Goal: Task Accomplishment & Management: Manage account settings

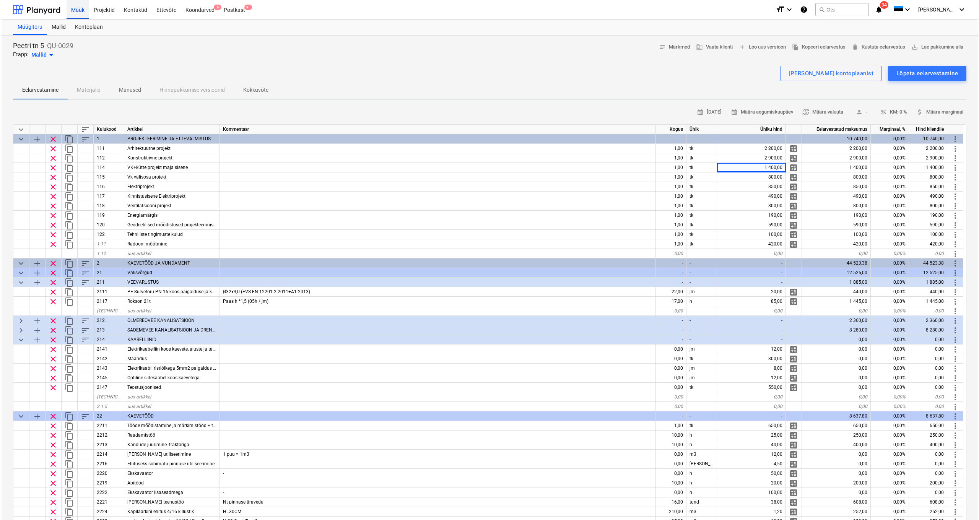
scroll to position [42, 0]
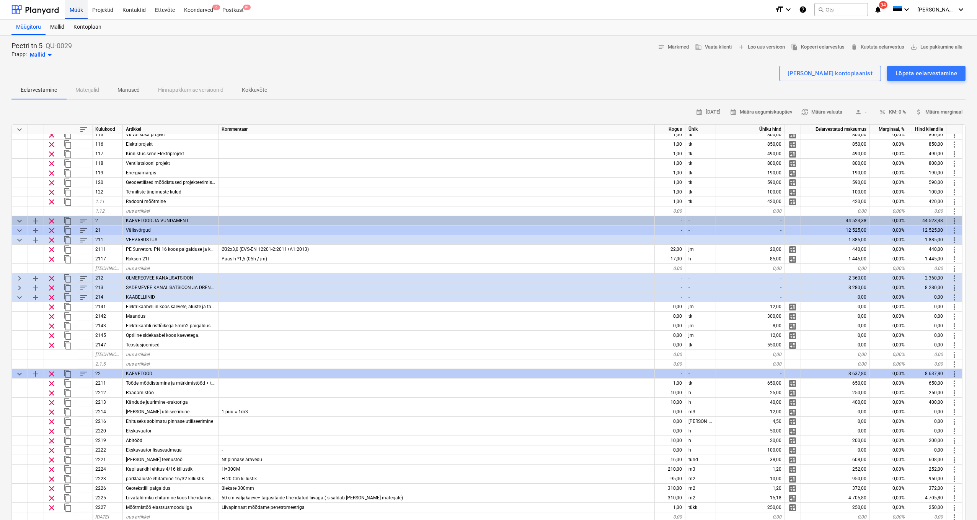
click at [84, 13] on div "Müük" at bounding box center [76, 10] width 23 height 20
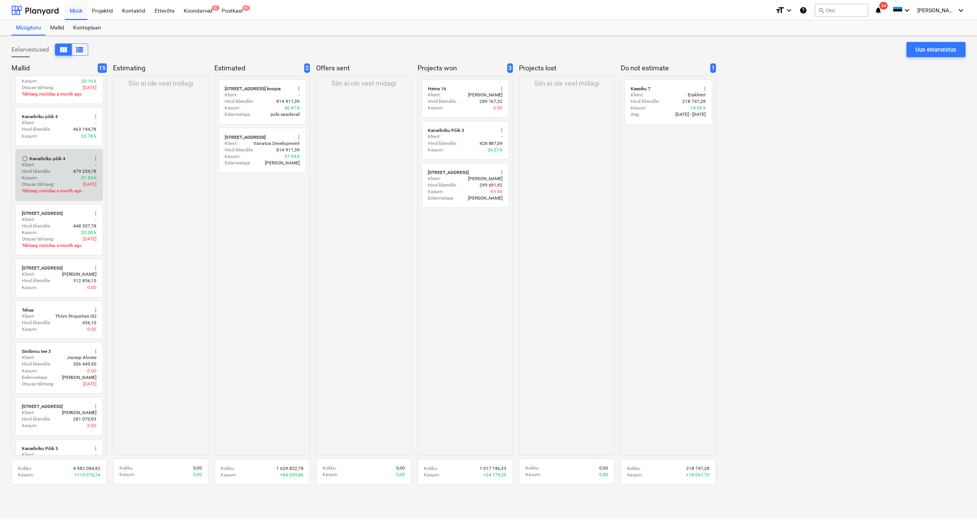
scroll to position [78, 0]
click at [47, 156] on div "Kanarbriku põik 4" at bounding box center [47, 156] width 36 height 6
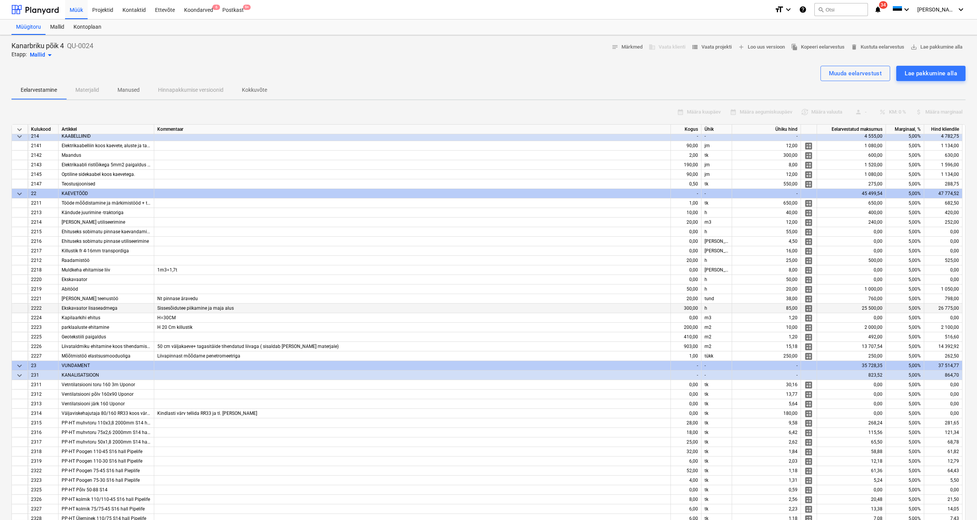
scroll to position [292, 0]
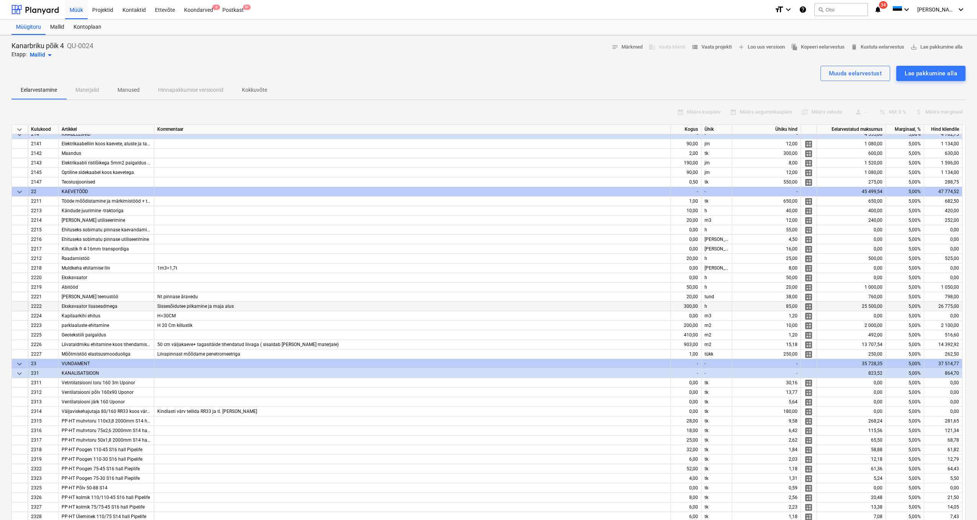
click at [687, 308] on div "300,00" at bounding box center [686, 307] width 31 height 10
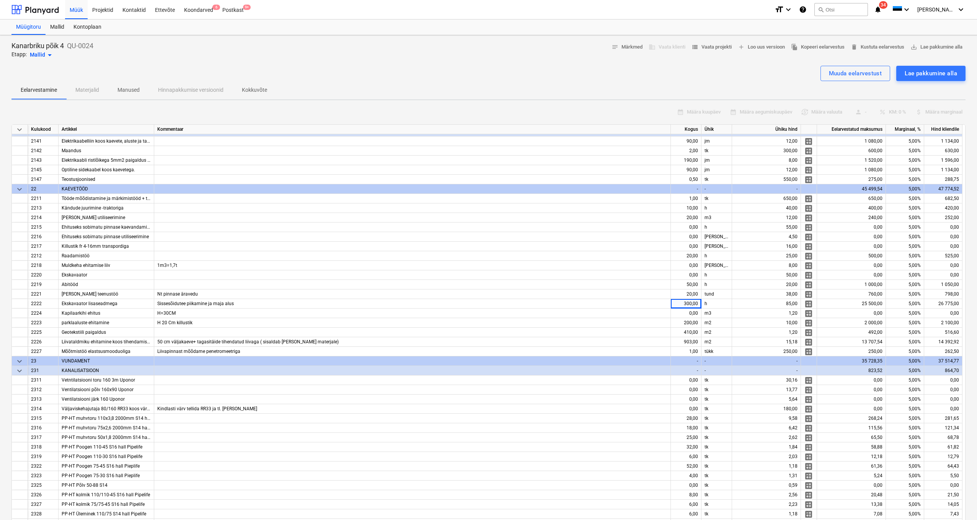
scroll to position [0, 0]
click at [85, 13] on div "Müük" at bounding box center [76, 10] width 23 height 20
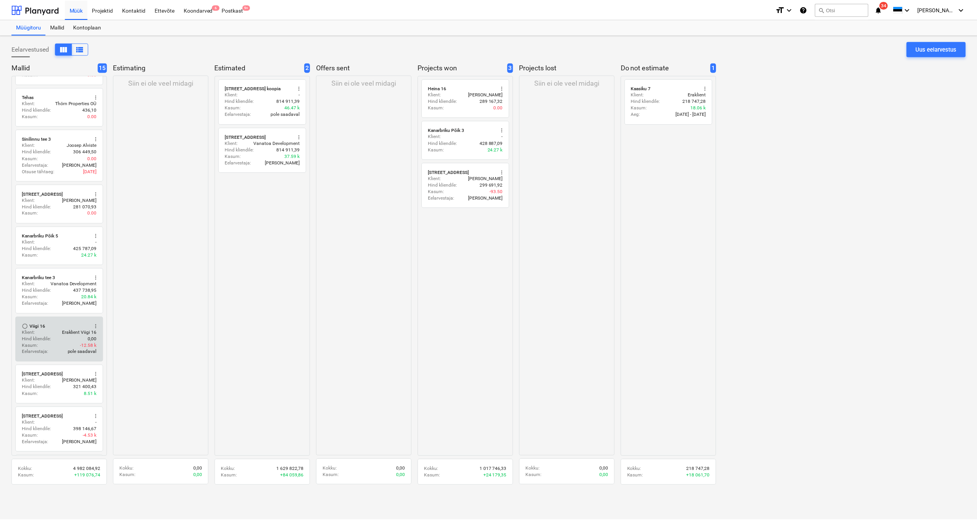
scroll to position [290, 0]
click at [51, 330] on div "Klient : Eraklient Viigi 16" at bounding box center [59, 330] width 75 height 7
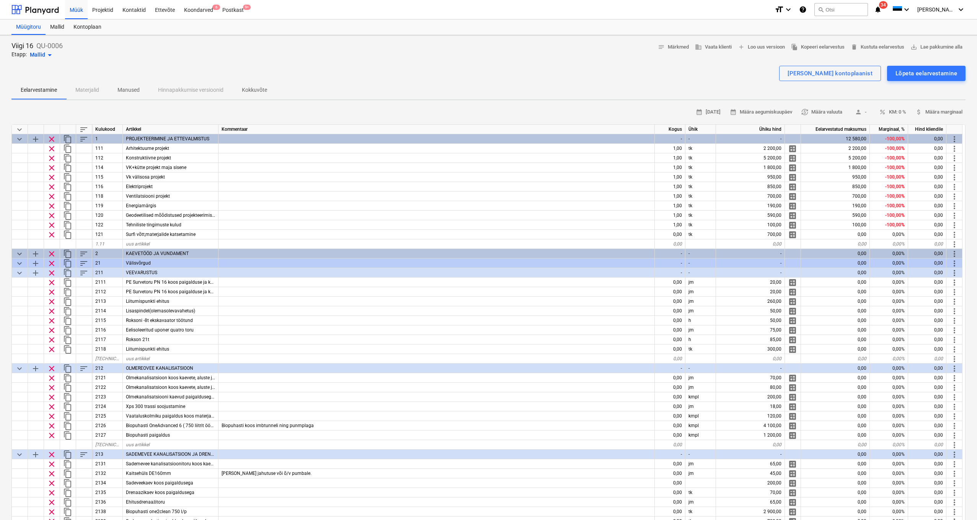
click at [21, 128] on span "keyboard_arrow_down" at bounding box center [19, 129] width 9 height 9
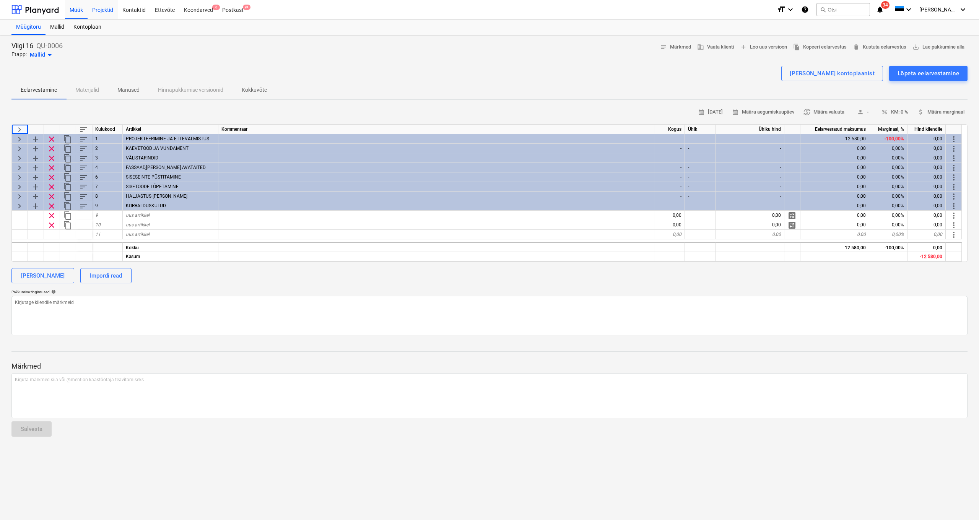
click at [104, 11] on div "Projektid" at bounding box center [103, 10] width 30 height 20
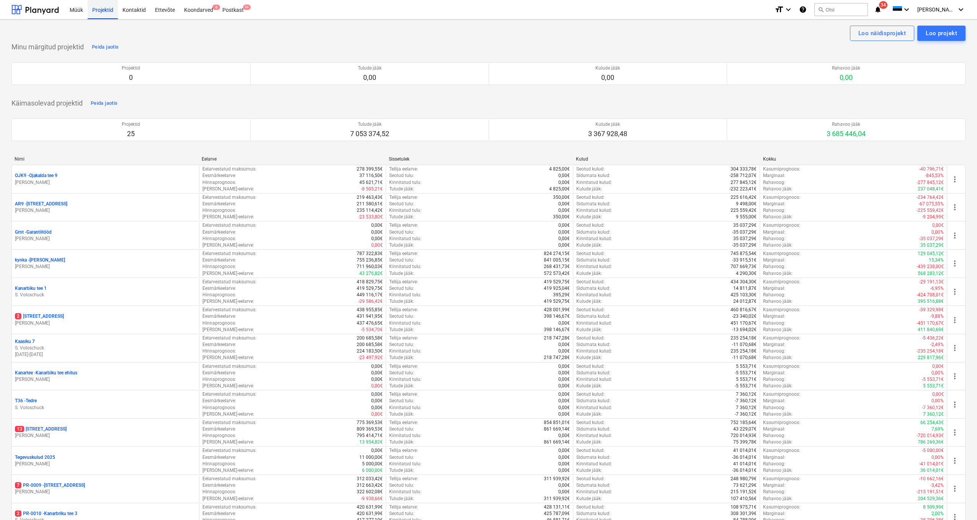
click at [112, 13] on div "Projektid" at bounding box center [103, 10] width 30 height 20
click at [104, 7] on div "Projektid" at bounding box center [103, 10] width 30 height 20
click at [75, 10] on div "Müük" at bounding box center [76, 10] width 23 height 20
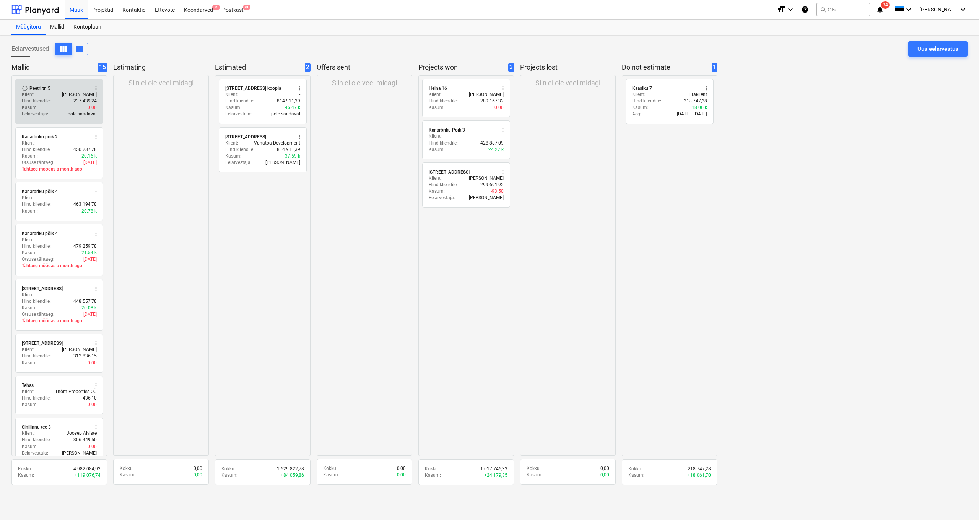
click at [44, 105] on div "Kasum : 0.00" at bounding box center [59, 107] width 75 height 7
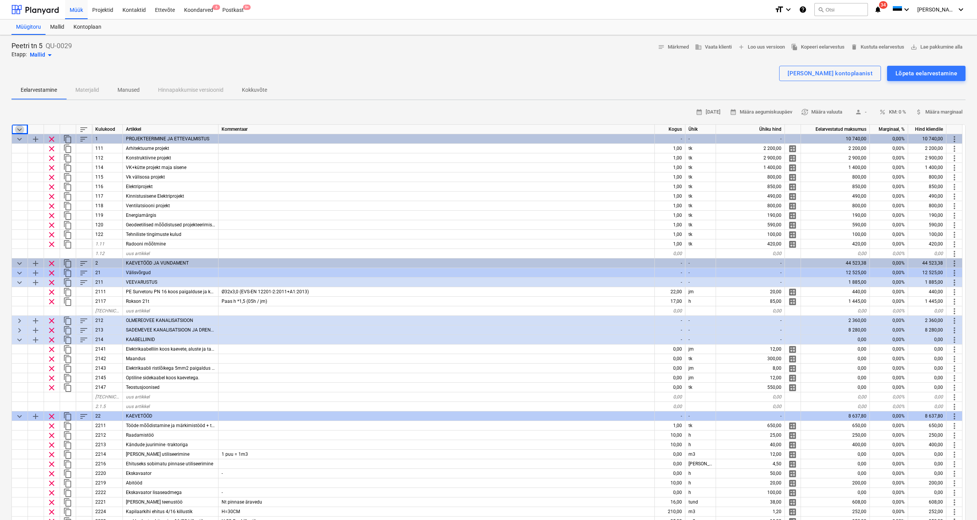
click at [18, 129] on span "keyboard_arrow_down" at bounding box center [19, 129] width 9 height 9
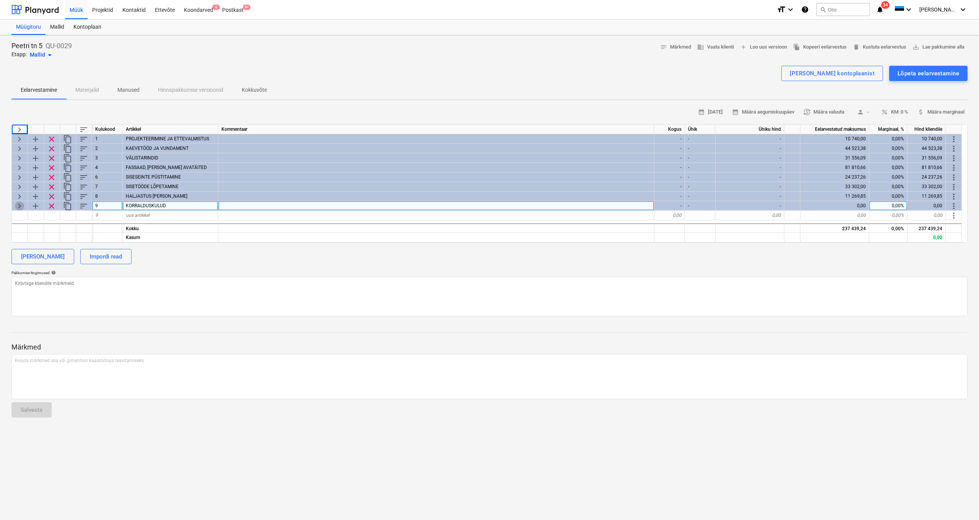
click at [22, 205] on span "keyboard_arrow_right" at bounding box center [19, 206] width 9 height 9
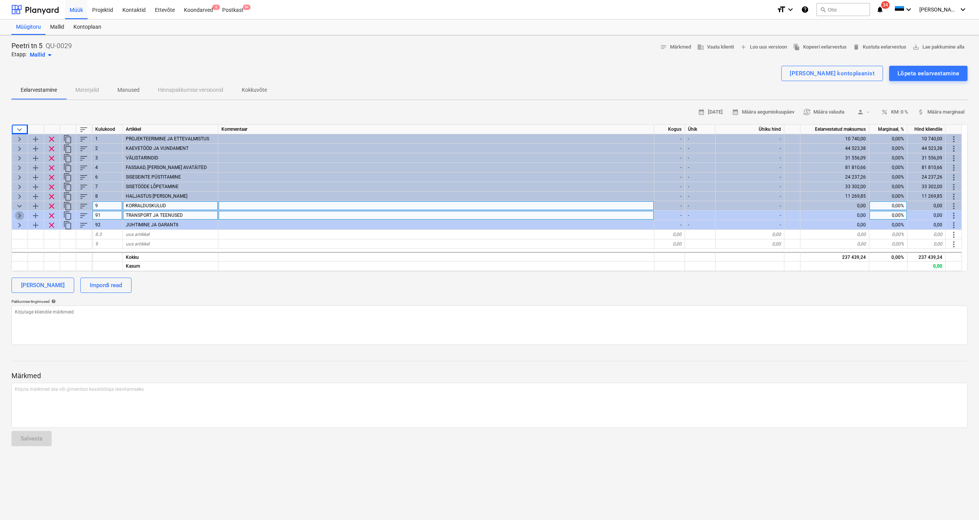
click at [20, 217] on span "keyboard_arrow_right" at bounding box center [19, 215] width 9 height 9
type textarea "x"
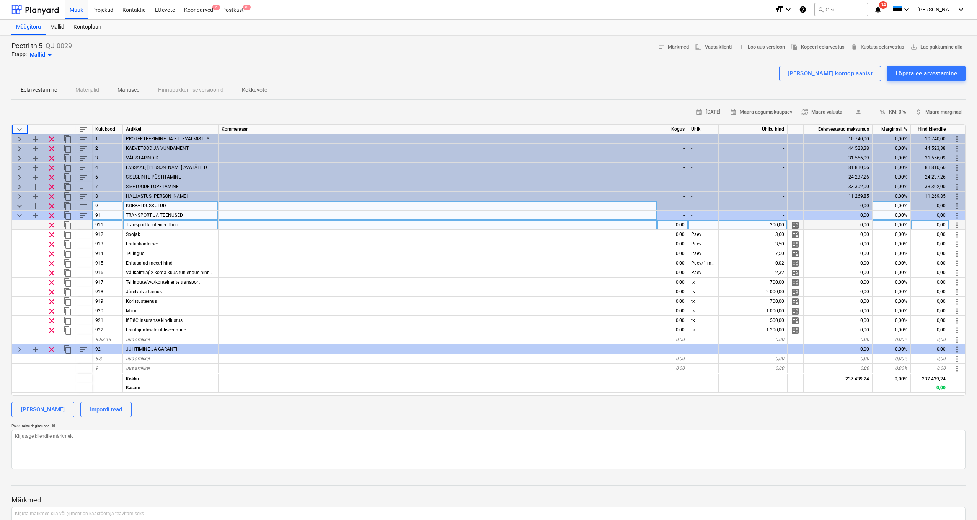
click at [665, 223] on div "0,00" at bounding box center [672, 225] width 31 height 10
type input "150"
type textarea "x"
type input "150"
type textarea "x"
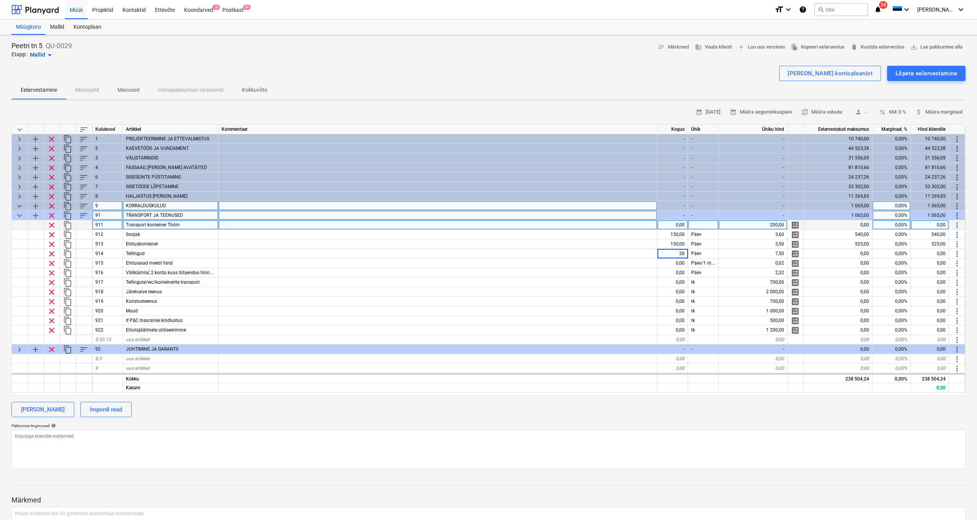
type input "2"
type input "150"
type textarea "x"
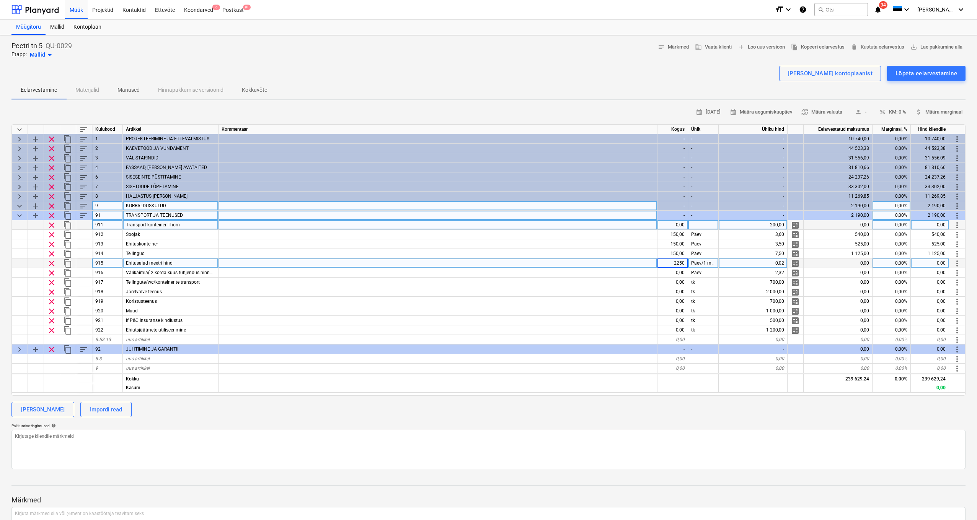
type input "22500"
type textarea "x"
type input "150"
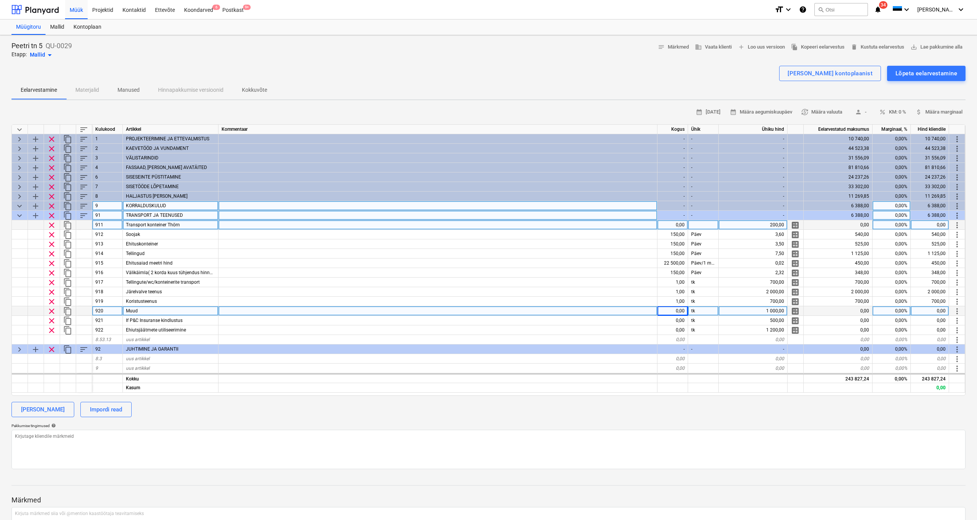
click at [51, 311] on span "clear" at bounding box center [51, 311] width 9 height 9
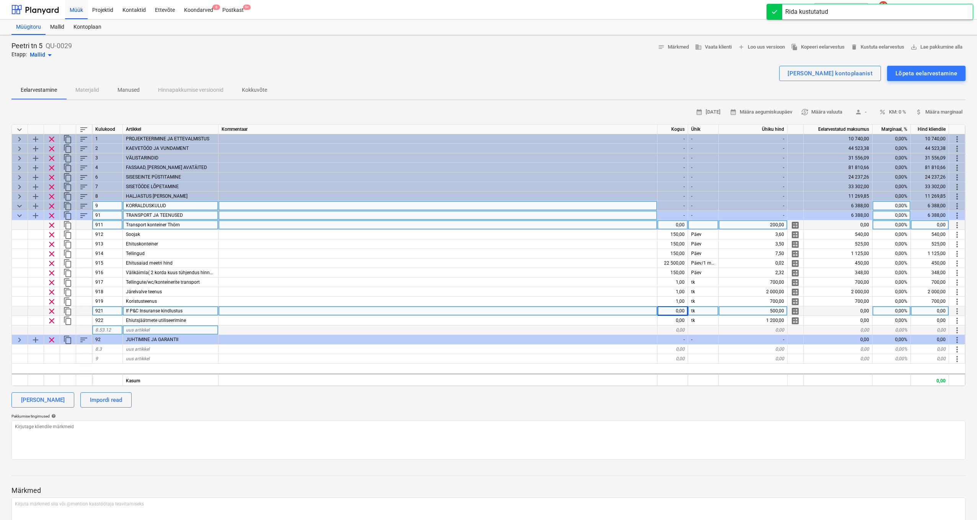
type textarea "x"
click at [659, 311] on div "0,00" at bounding box center [672, 311] width 31 height 10
click at [665, 310] on input at bounding box center [672, 310] width 30 height 9
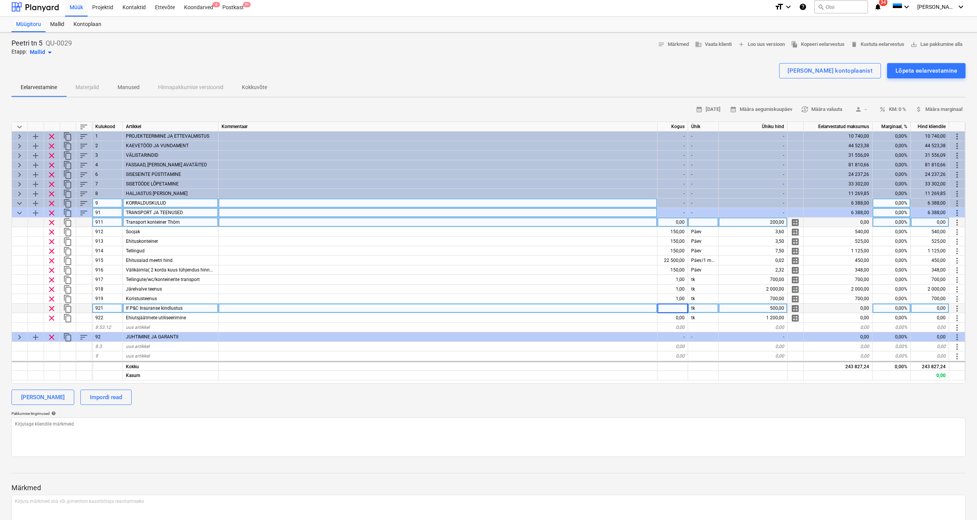
type input "1"
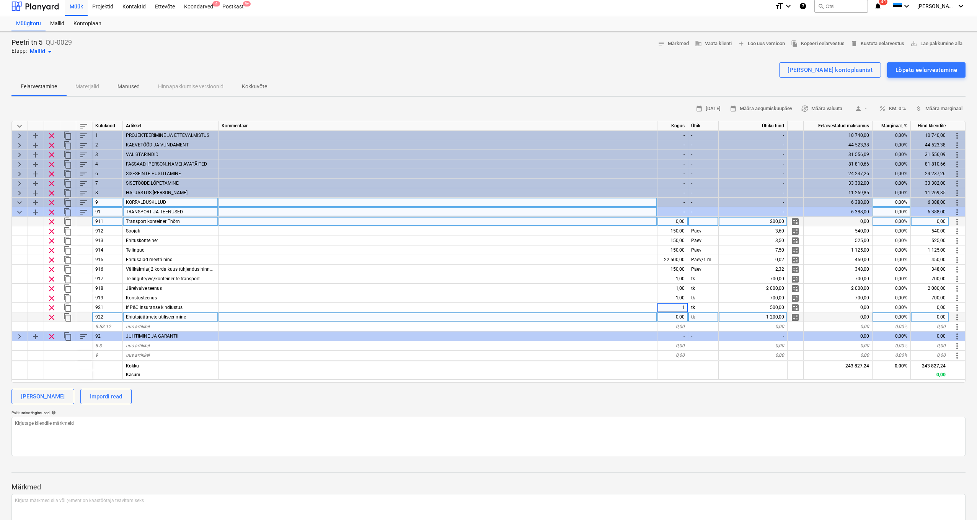
type textarea "x"
click at [672, 318] on div "0,00" at bounding box center [672, 318] width 31 height 10
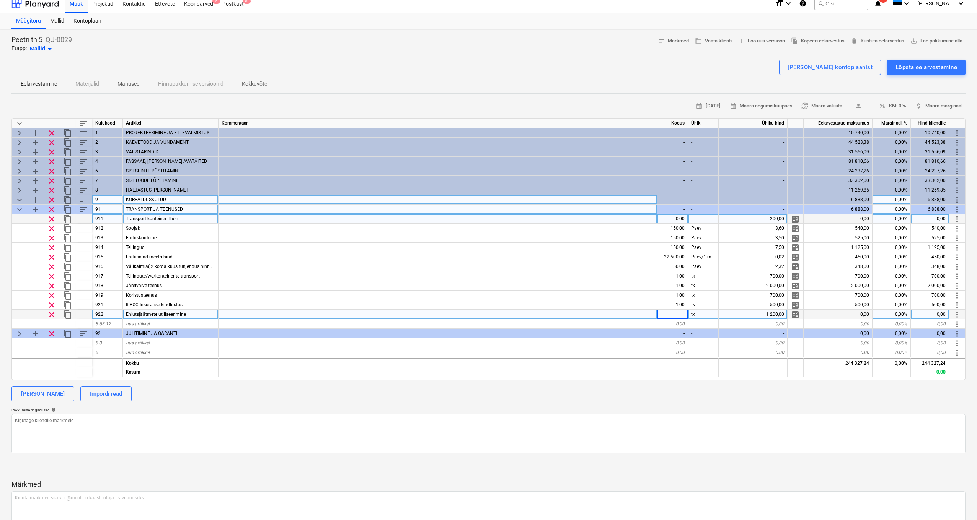
scroll to position [3, 0]
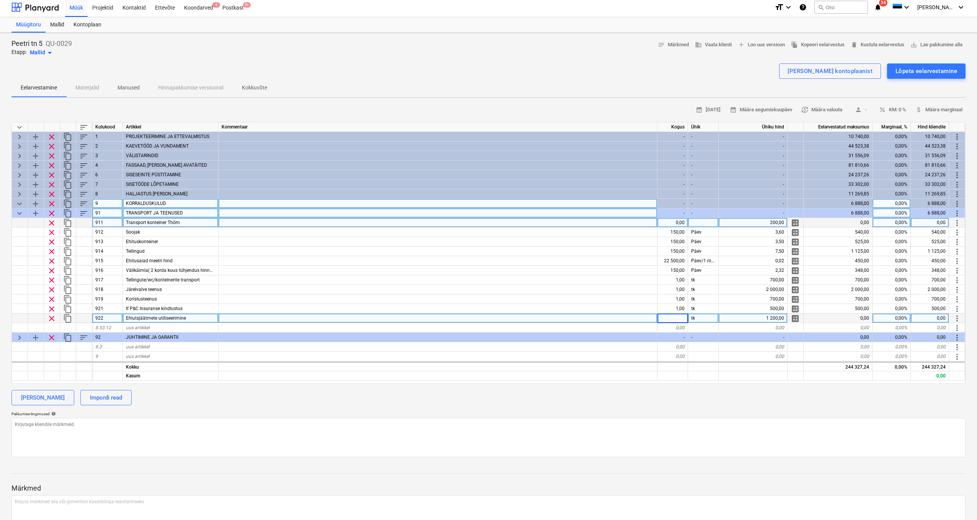
click at [674, 314] on input at bounding box center [672, 318] width 30 height 9
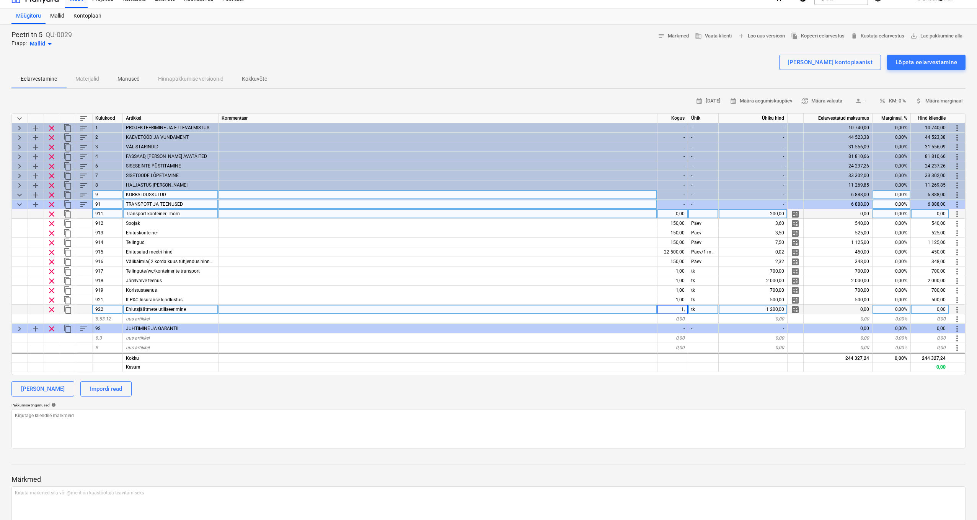
type input "1,5"
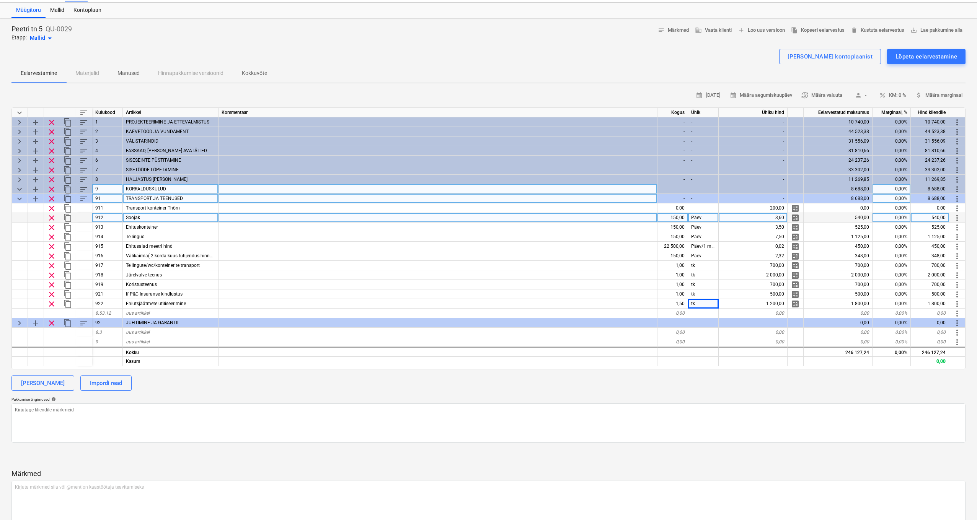
scroll to position [0, 1]
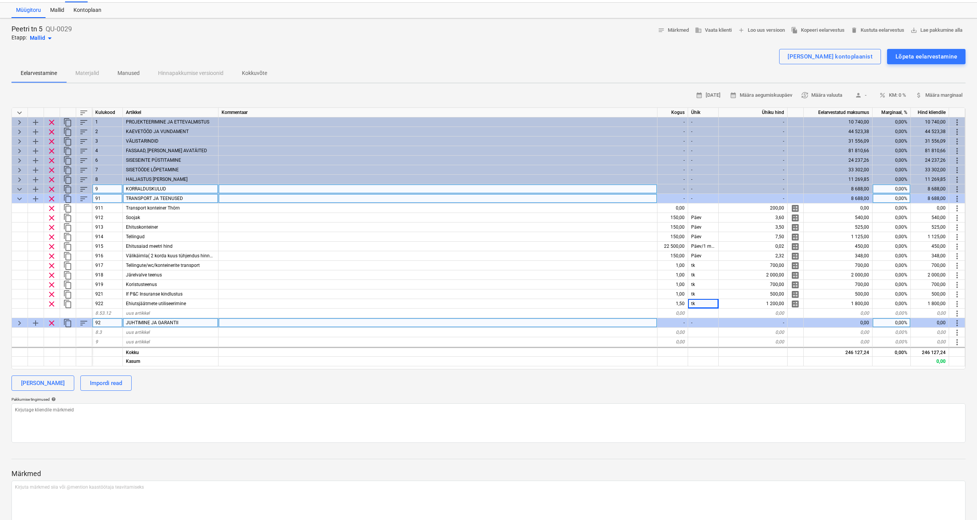
click at [15, 326] on span "keyboard_arrow_right" at bounding box center [19, 323] width 9 height 9
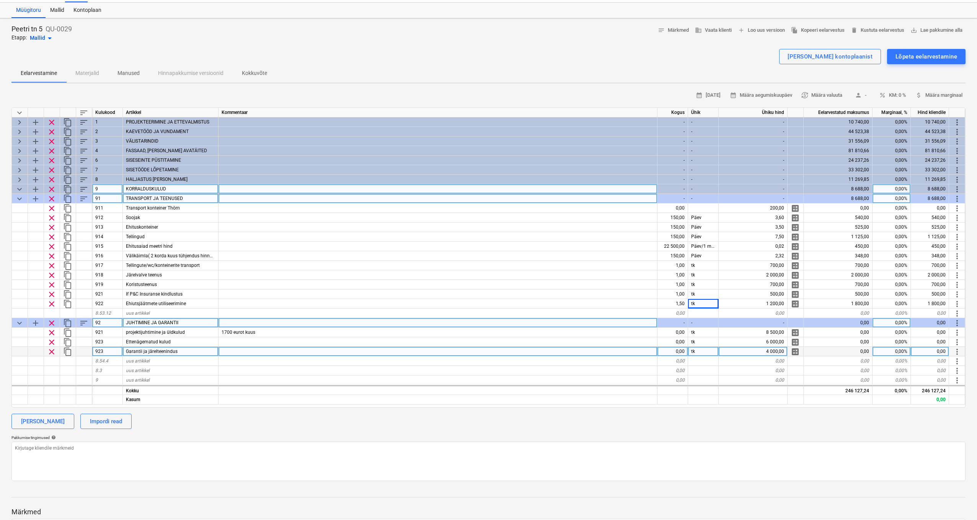
scroll to position [0, 0]
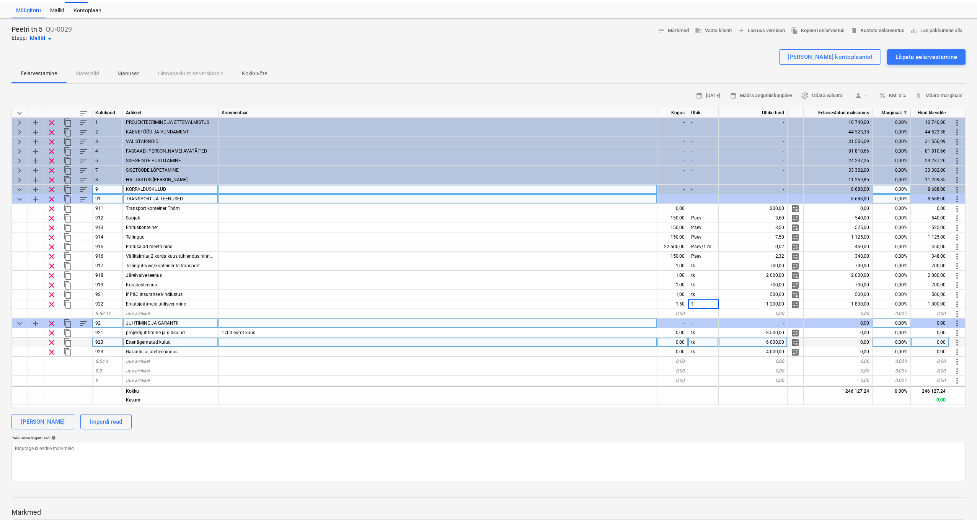
drag, startPoint x: 674, startPoint y: 329, endPoint x: 679, endPoint y: 337, distance: 9.6
click at [674, 329] on div "0,00" at bounding box center [672, 333] width 31 height 10
type textarea "x"
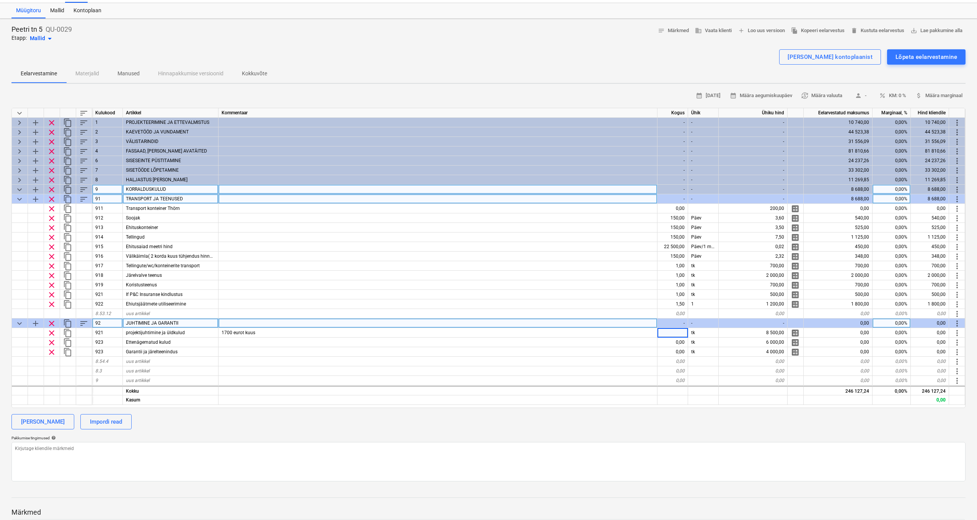
scroll to position [15, 0]
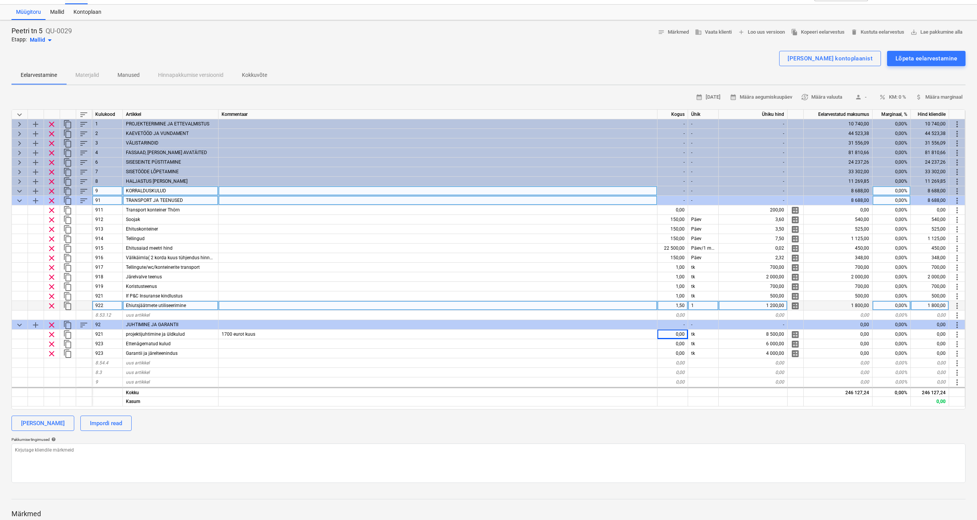
click at [695, 304] on div "1" at bounding box center [703, 306] width 31 height 10
type input "tk"
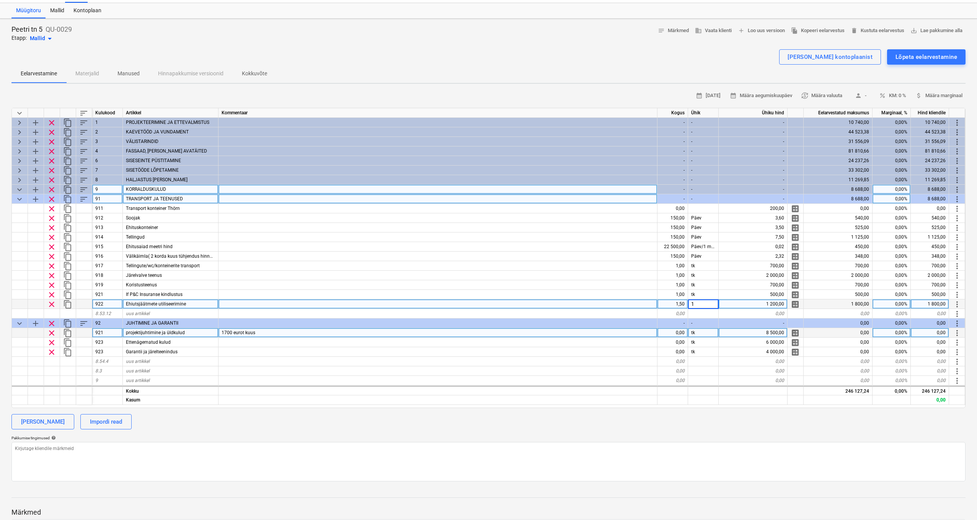
scroll to position [15, 0]
type textarea "x"
click at [678, 335] on div "0,00" at bounding box center [672, 334] width 31 height 10
type input "1"
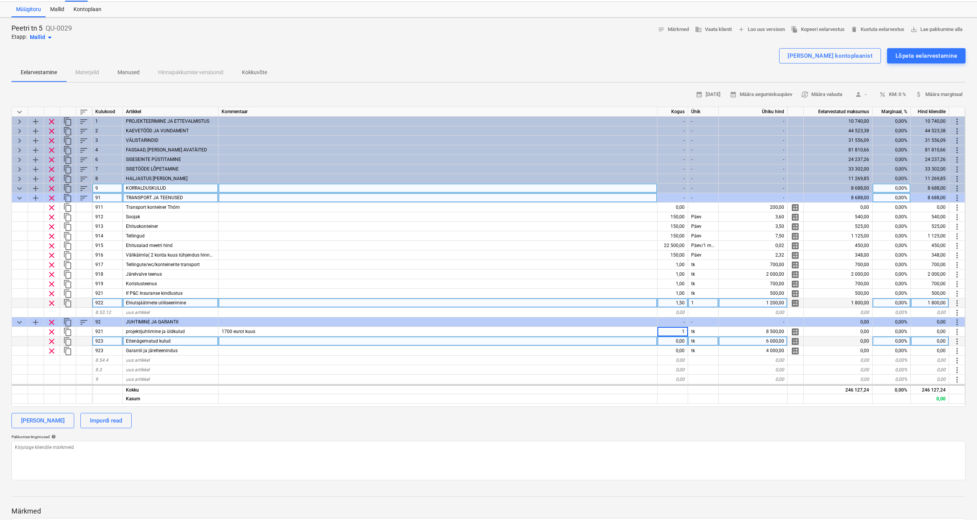
click at [679, 345] on div "keyboard_arrow_down sort Kulukood Artikkel Kommentaar Kogus Ühik Ühiku hind Eel…" at bounding box center [488, 257] width 954 height 300
type textarea "x"
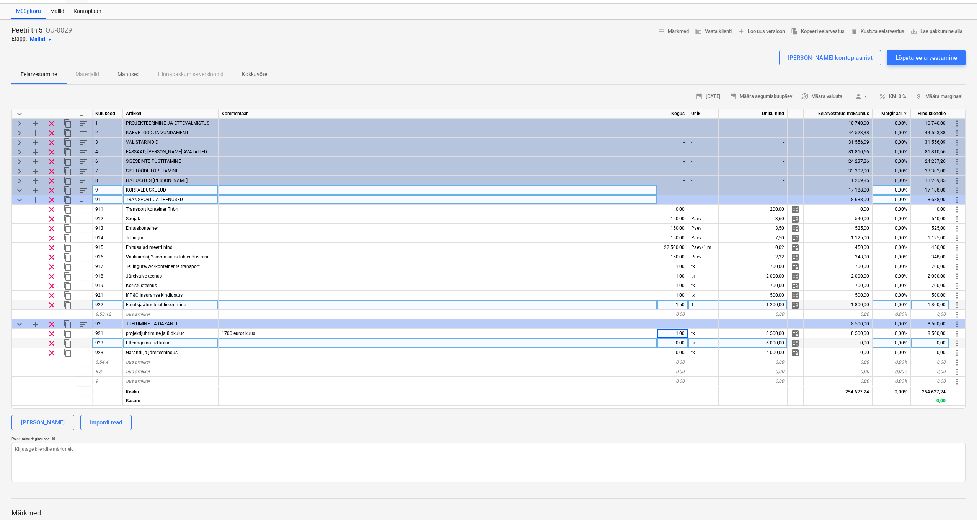
click at [680, 339] on div "0,00" at bounding box center [672, 344] width 31 height 10
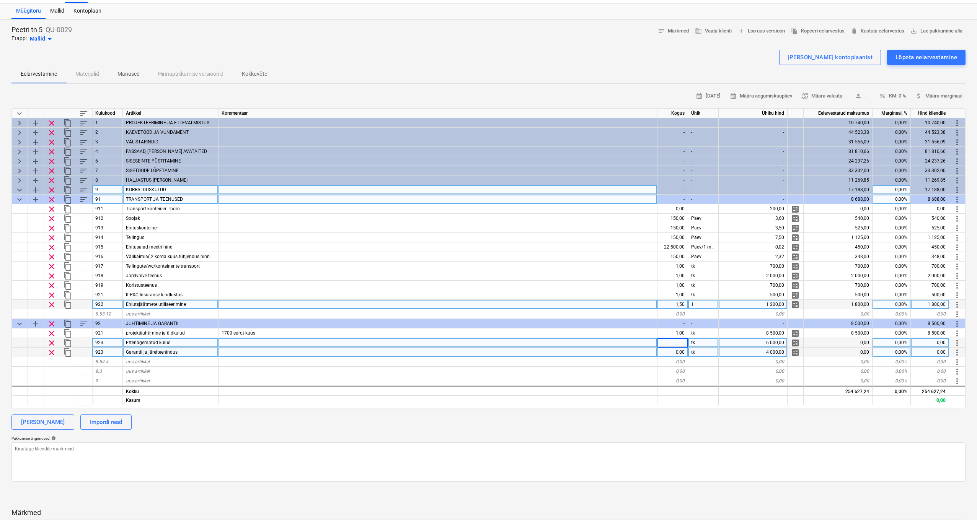
type input "1"
type textarea "x"
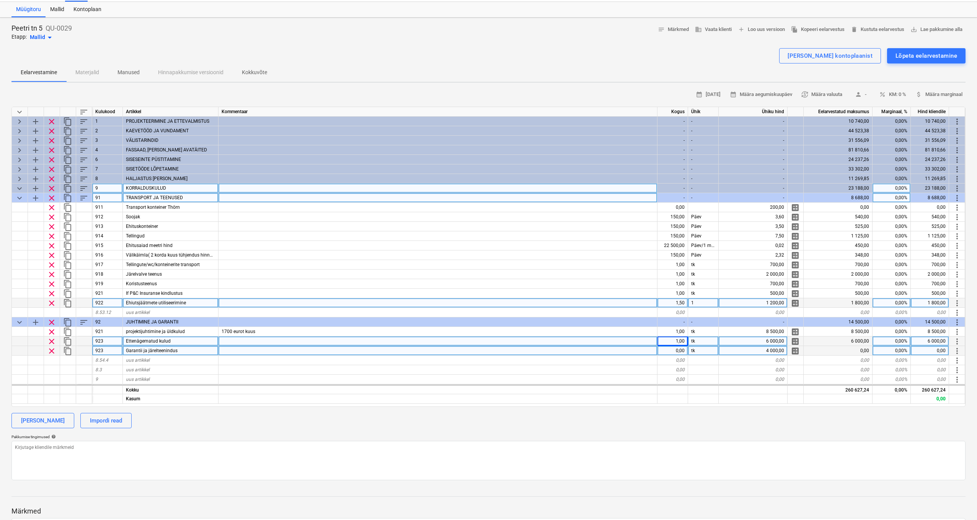
click at [682, 351] on div "0,00" at bounding box center [672, 351] width 31 height 10
type input "1"
click at [710, 379] on div at bounding box center [703, 380] width 31 height 10
click at [18, 197] on span "keyboard_arrow_down" at bounding box center [19, 198] width 9 height 9
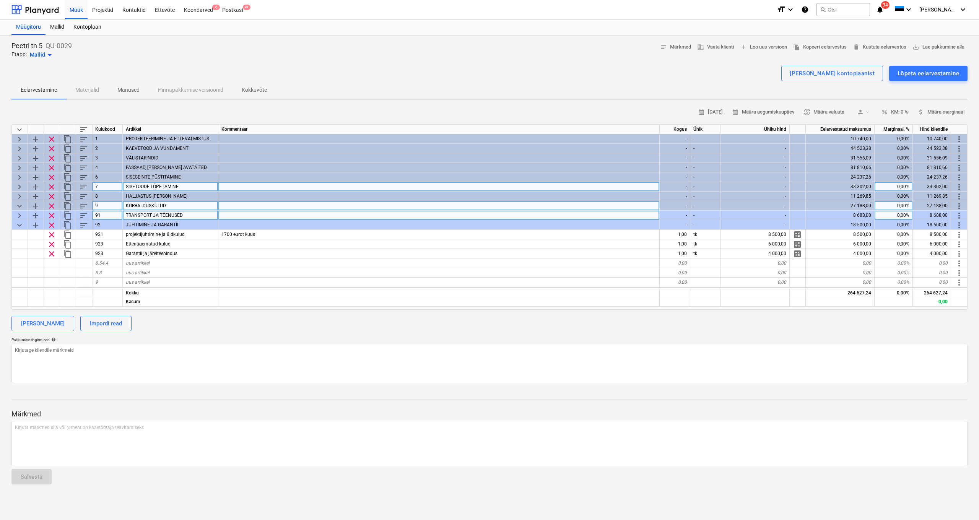
scroll to position [0, 0]
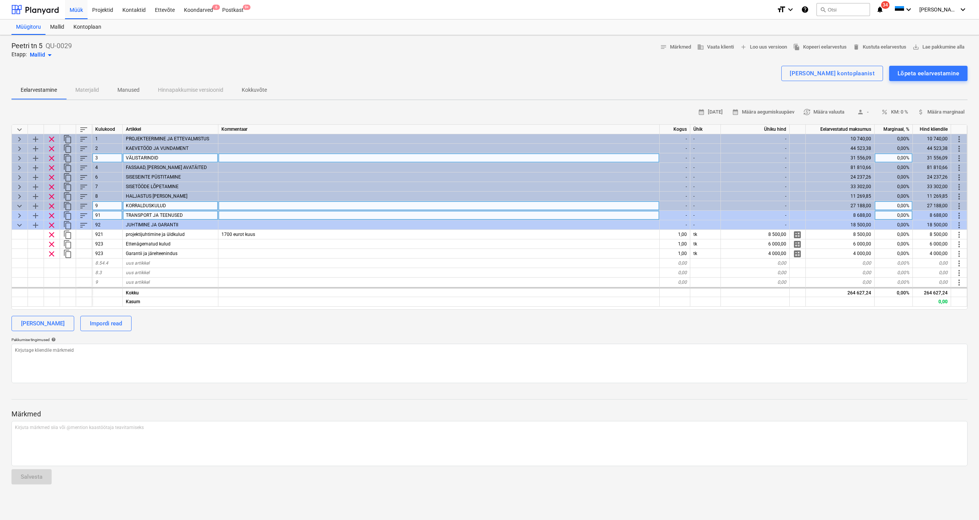
click at [21, 157] on span "keyboard_arrow_right" at bounding box center [19, 158] width 9 height 9
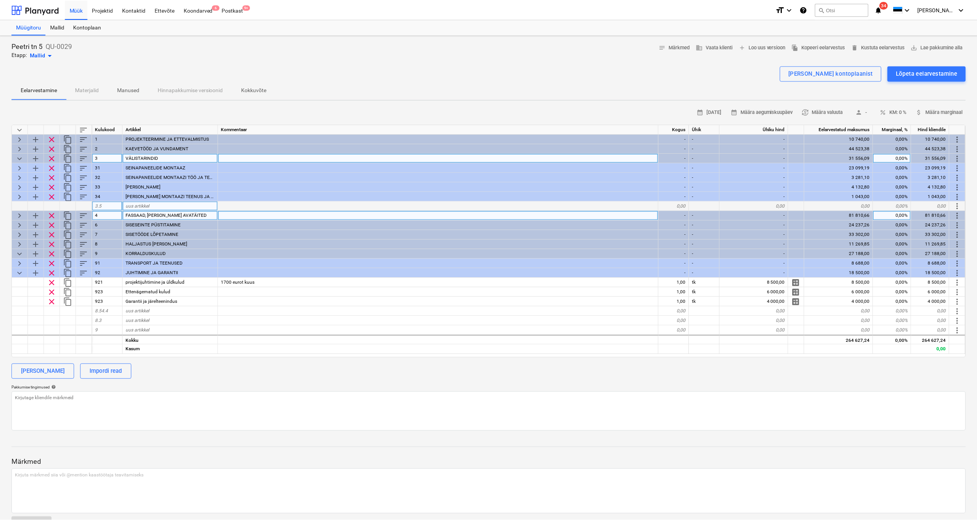
scroll to position [0, 0]
click at [21, 157] on span "keyboard_arrow_down" at bounding box center [19, 157] width 9 height 9
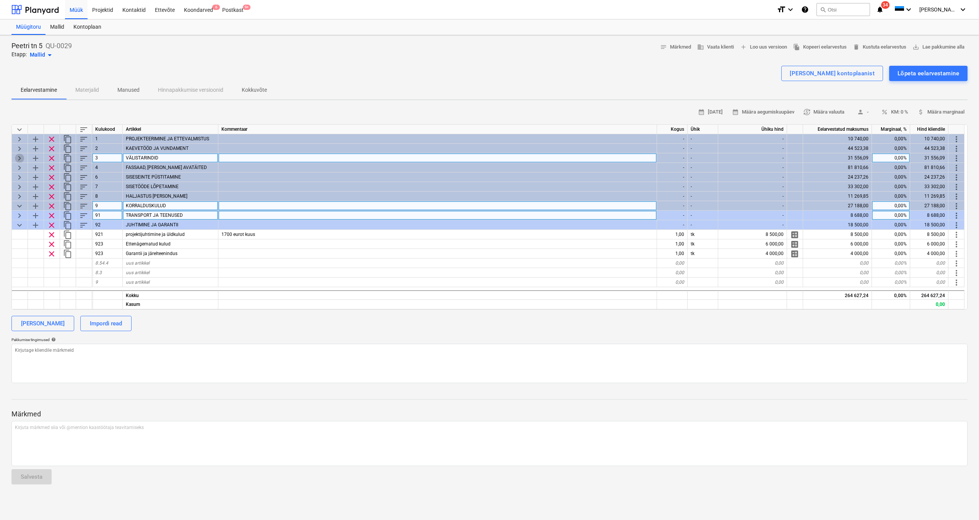
click at [21, 157] on span "keyboard_arrow_right" at bounding box center [19, 158] width 9 height 9
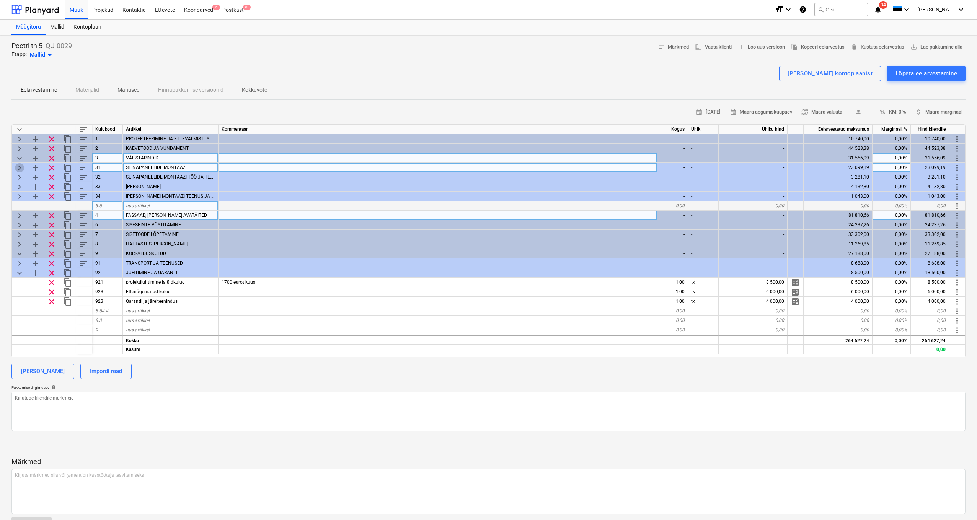
click at [20, 163] on span "keyboard_arrow_right" at bounding box center [19, 167] width 9 height 9
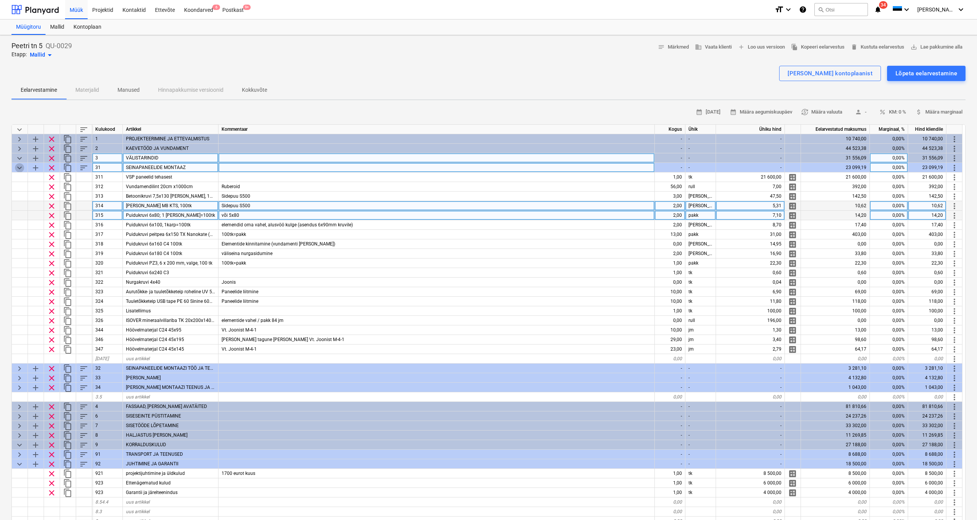
click at [20, 163] on span "keyboard_arrow_down" at bounding box center [19, 167] width 9 height 9
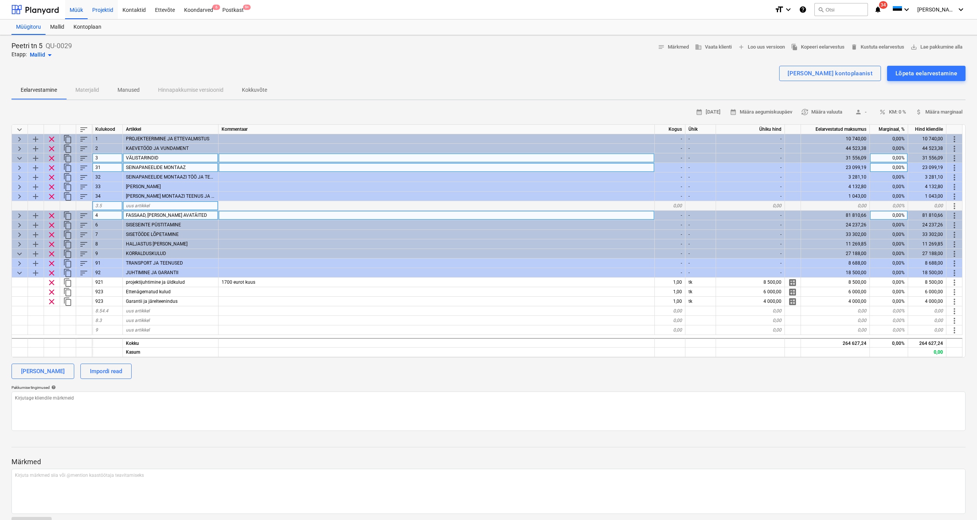
click at [104, 13] on div "Projektid" at bounding box center [103, 10] width 30 height 20
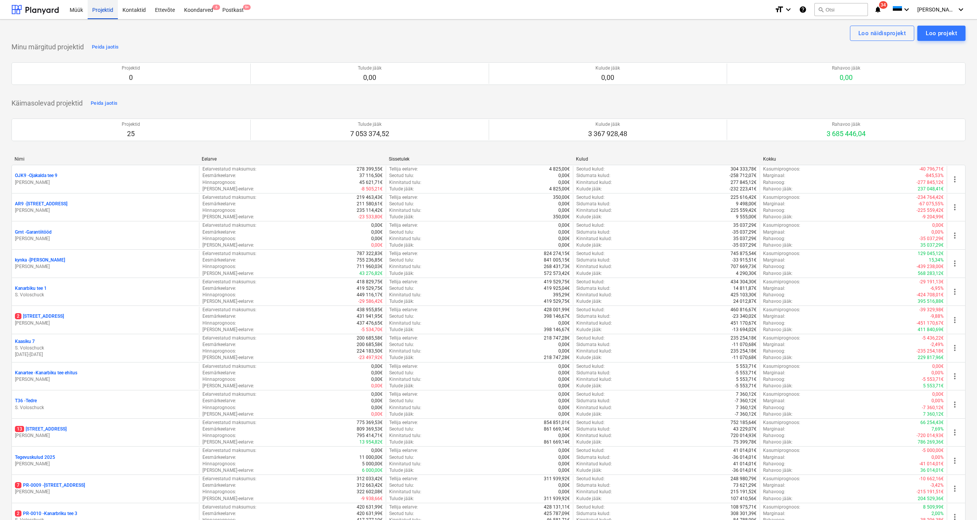
click at [112, 14] on div "Projektid" at bounding box center [103, 10] width 30 height 20
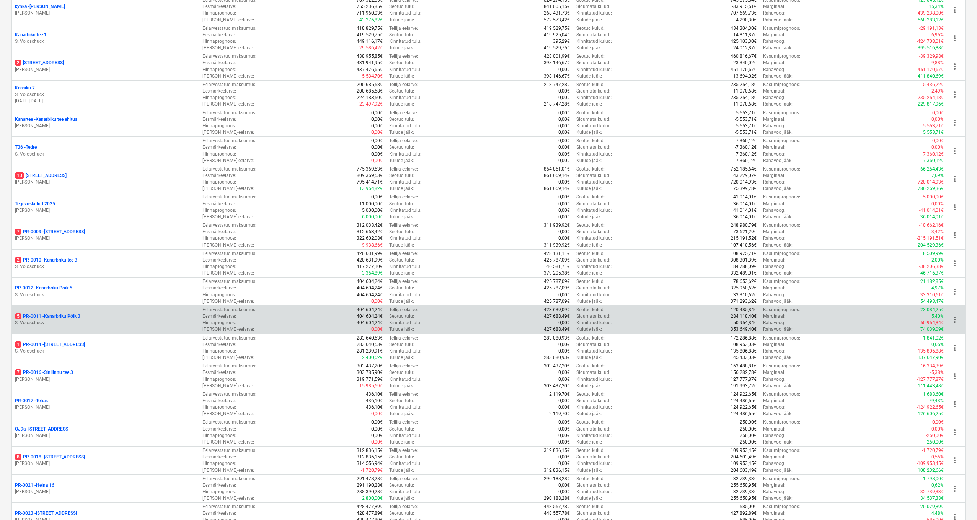
scroll to position [254, 0]
click at [56, 313] on p "5 PR-0011 - Kanarbriku Põik 3" at bounding box center [47, 316] width 65 height 7
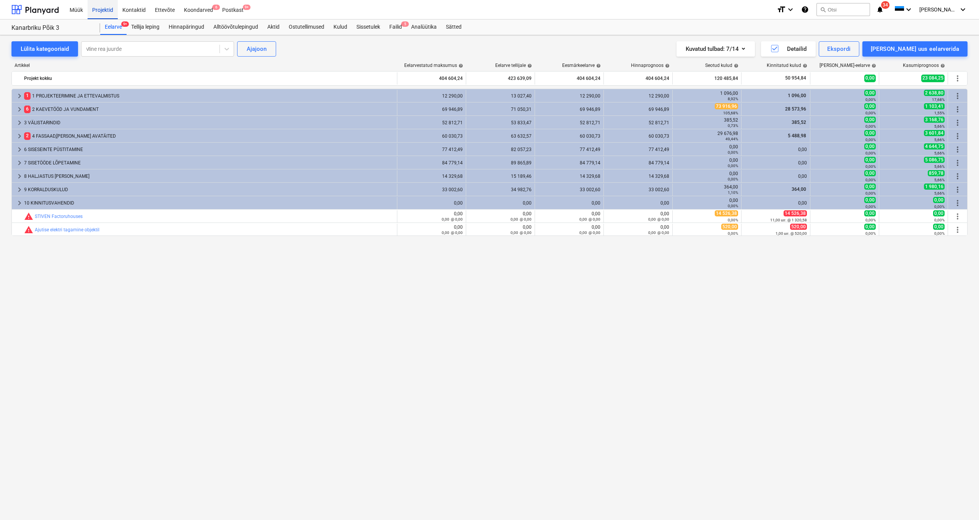
click at [107, 11] on div "Projektid" at bounding box center [103, 10] width 30 height 20
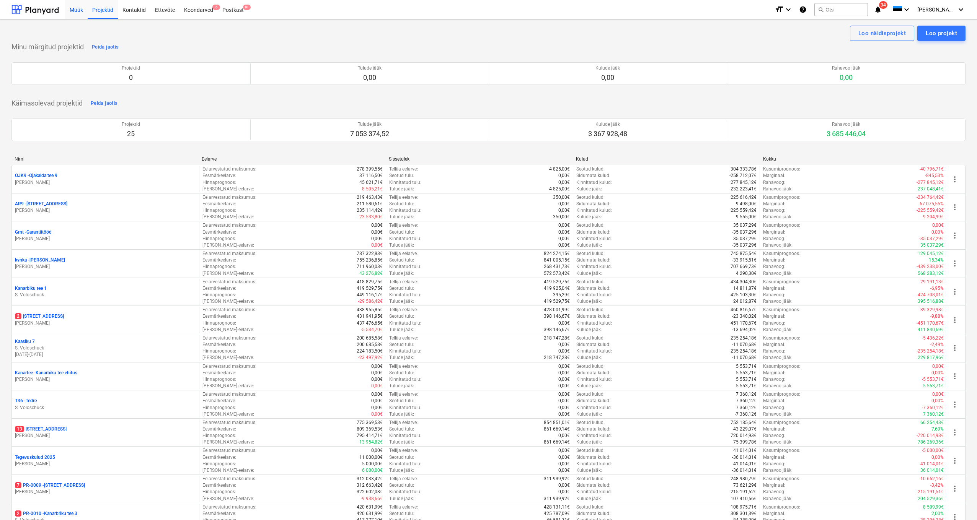
click at [74, 10] on div "Müük" at bounding box center [76, 10] width 23 height 20
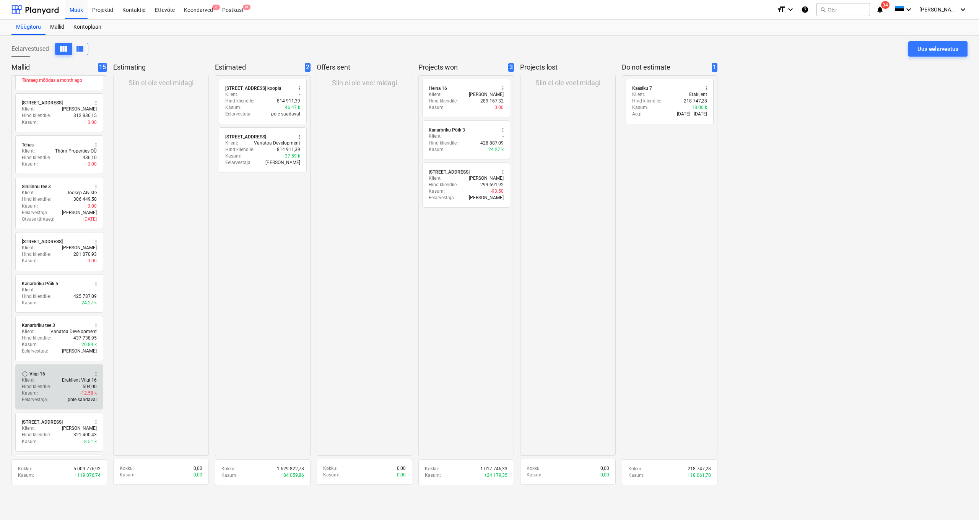
scroll to position [245, 0]
click at [64, 379] on div "Hind kliendile : 504,00" at bounding box center [59, 382] width 75 height 7
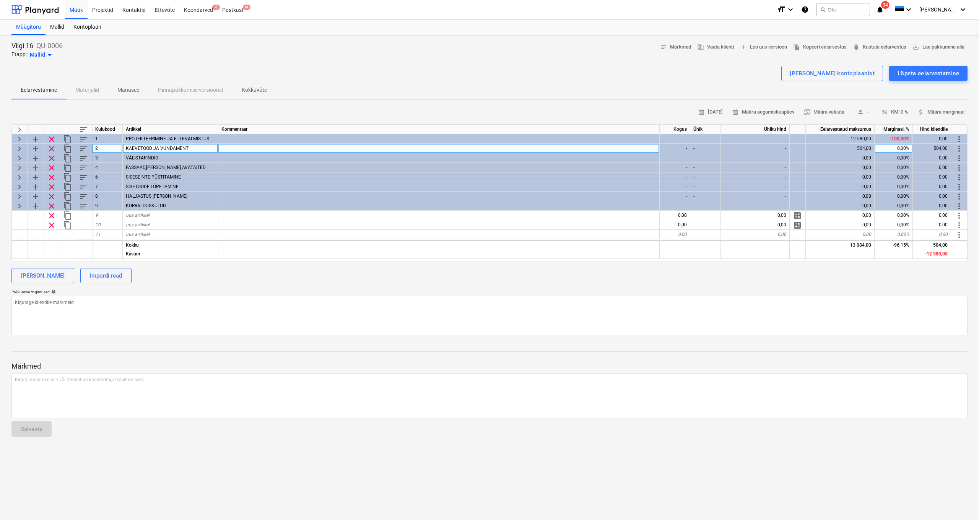
click at [28, 144] on div "add" at bounding box center [36, 149] width 16 height 10
click at [20, 145] on span "keyboard_arrow_right" at bounding box center [19, 148] width 9 height 9
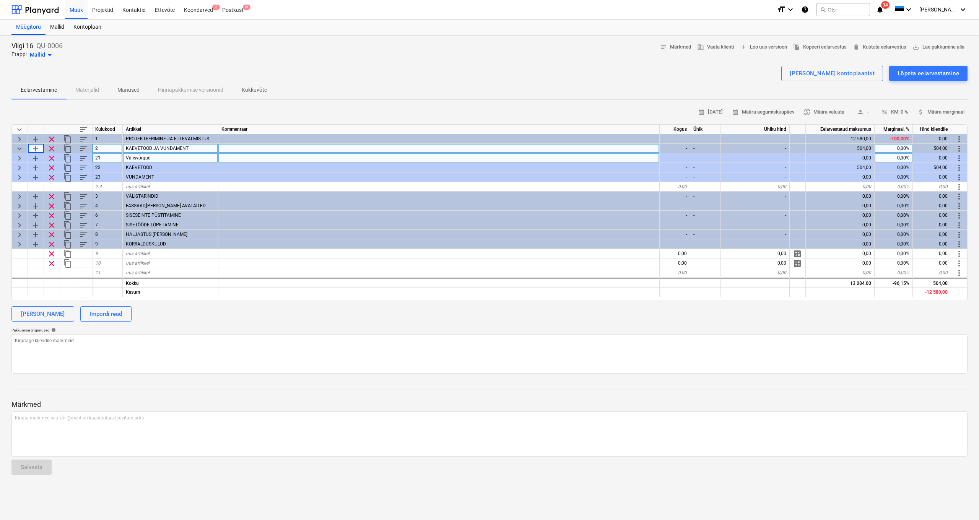
click at [18, 158] on span "keyboard_arrow_right" at bounding box center [19, 158] width 9 height 9
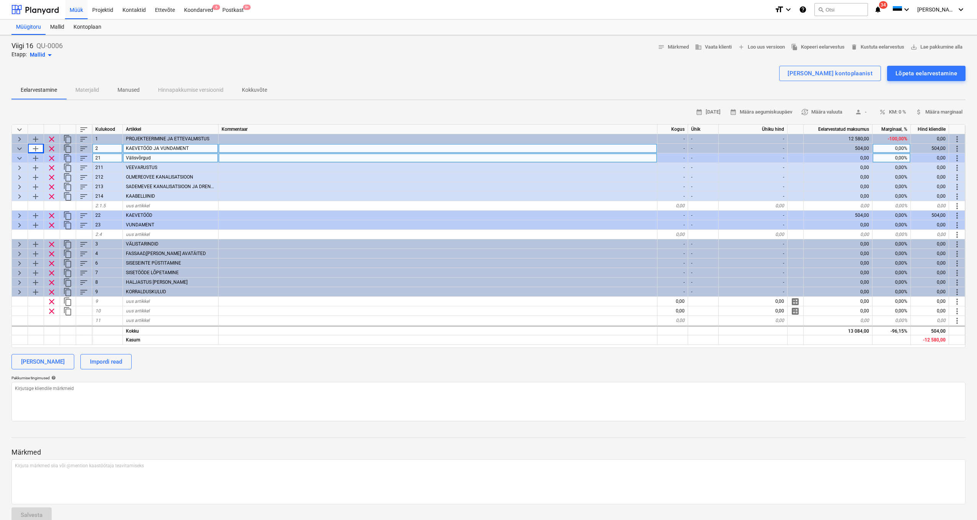
click at [18, 158] on span "keyboard_arrow_down" at bounding box center [19, 158] width 9 height 9
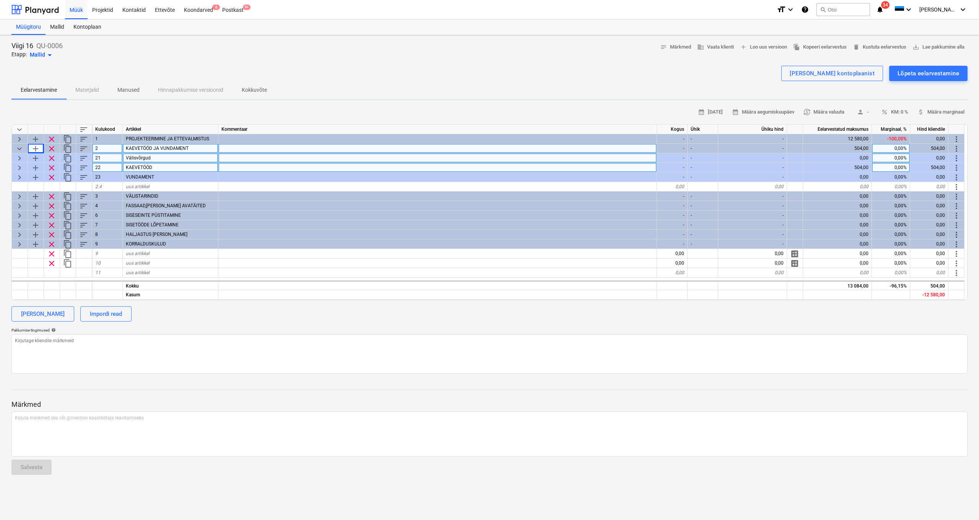
click at [18, 165] on span "keyboard_arrow_right" at bounding box center [19, 167] width 9 height 9
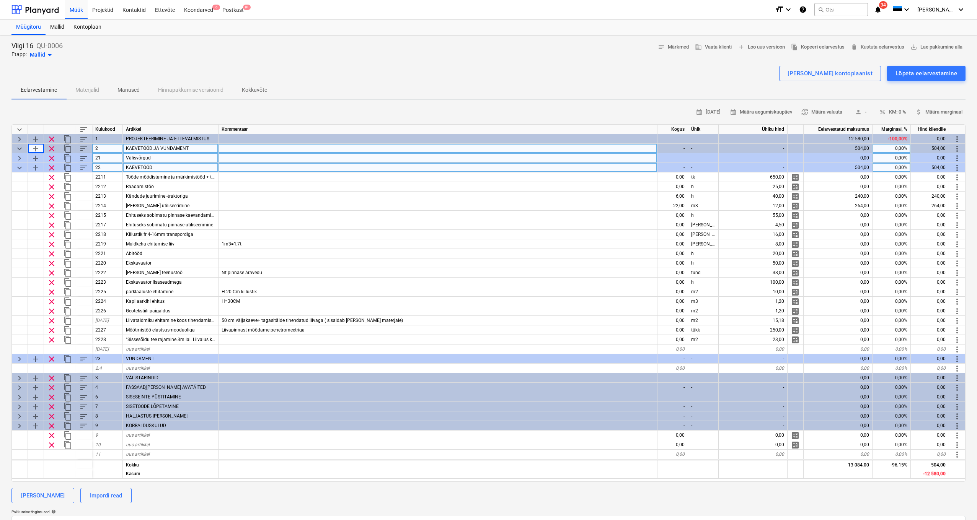
click at [21, 162] on div "keyboard_arrow_right" at bounding box center [20, 158] width 16 height 10
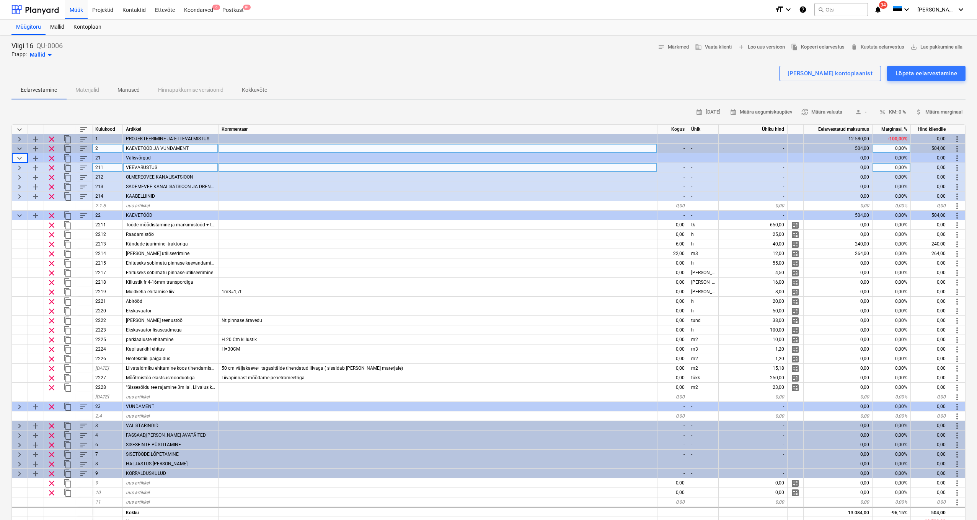
click at [20, 149] on span "keyboard_arrow_down" at bounding box center [19, 148] width 9 height 9
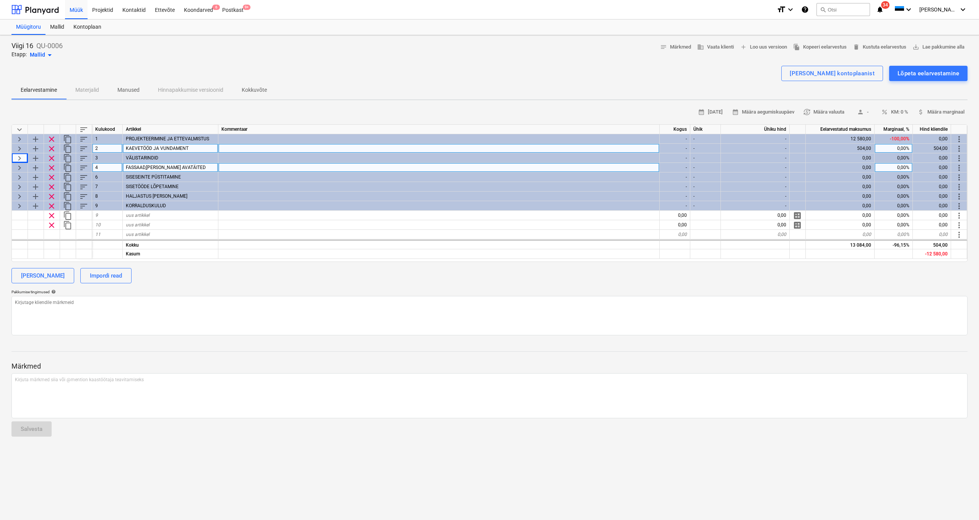
click at [22, 130] on span "keyboard_arrow_down" at bounding box center [19, 129] width 9 height 9
type textarea "x"
click at [109, 12] on div "Projektid" at bounding box center [103, 10] width 30 height 20
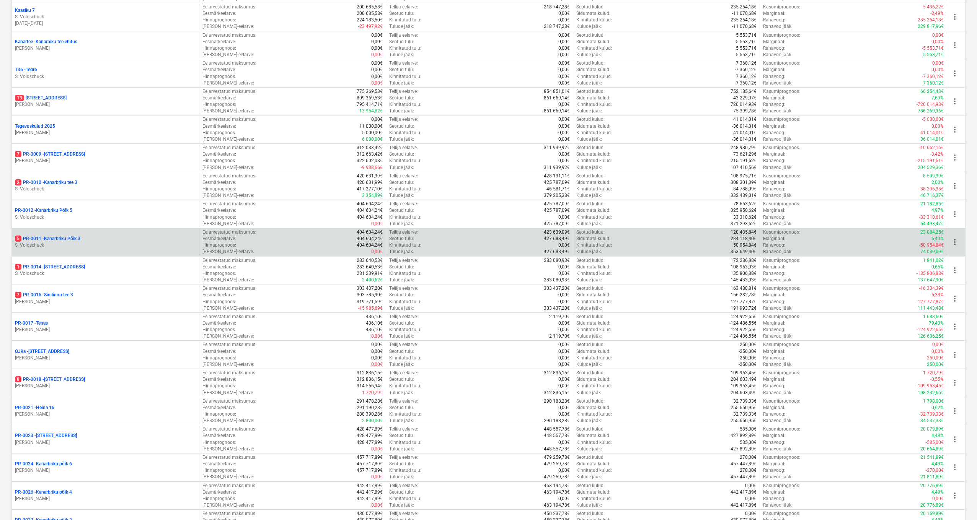
scroll to position [331, 0]
click at [59, 236] on p "5 PR-0011 - Kanarbriku Põik 3" at bounding box center [47, 239] width 65 height 7
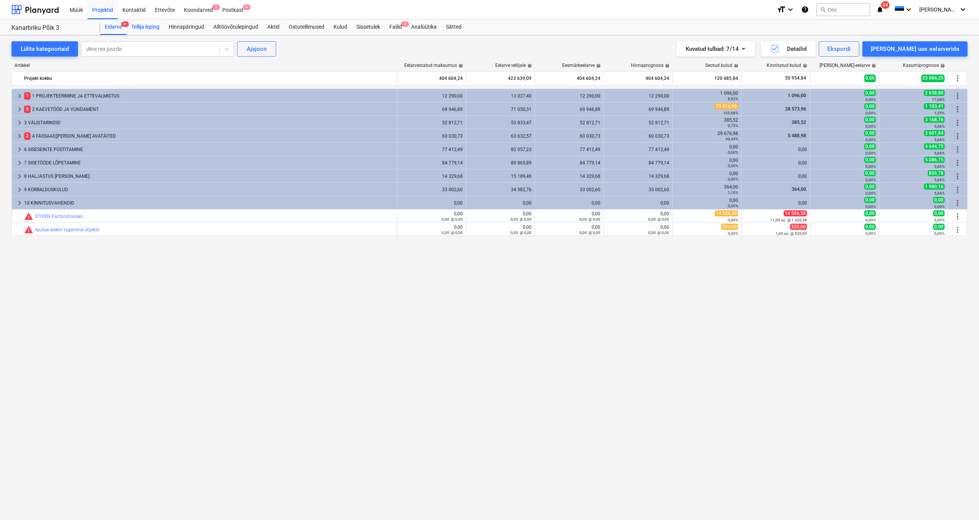
click at [138, 24] on div "Tellija leping" at bounding box center [145, 27] width 37 height 15
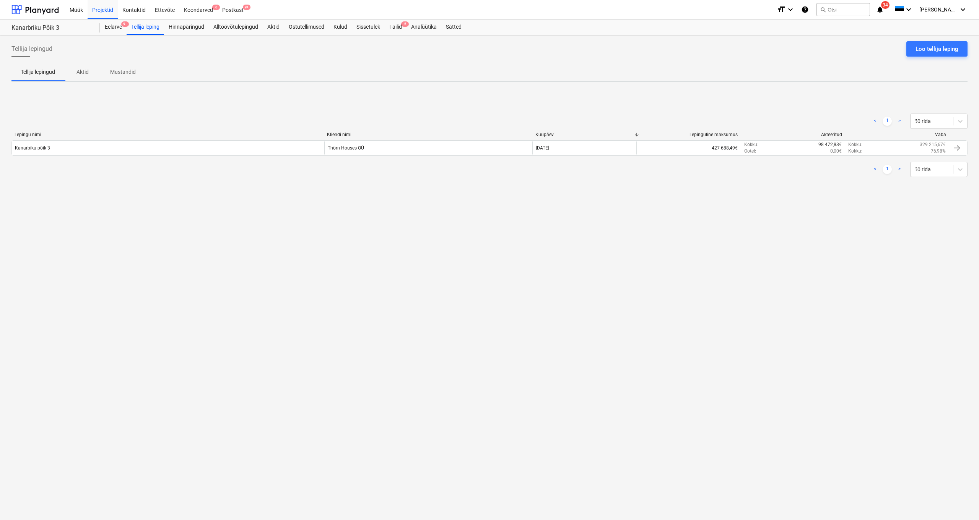
drag, startPoint x: 940, startPoint y: 47, endPoint x: 859, endPoint y: 121, distance: 109.4
click at [859, 121] on div "Tellija lepingud Loo tellija leping Tellija lepingud Aktid Mustandid < 1 > 50 r…" at bounding box center [489, 277] width 979 height 485
click at [275, 28] on div "Aktid" at bounding box center [273, 27] width 21 height 15
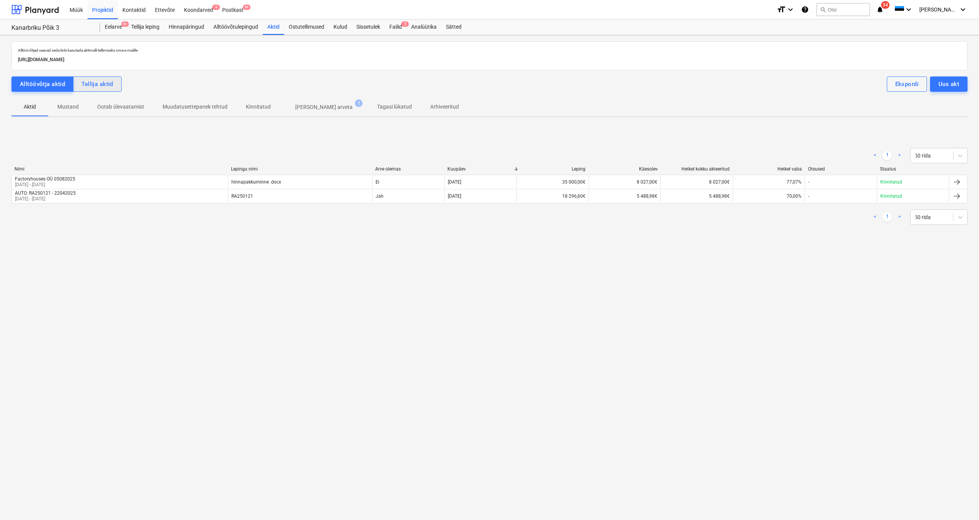
click at [111, 88] on div "Tellija aktid" at bounding box center [97, 84] width 32 height 10
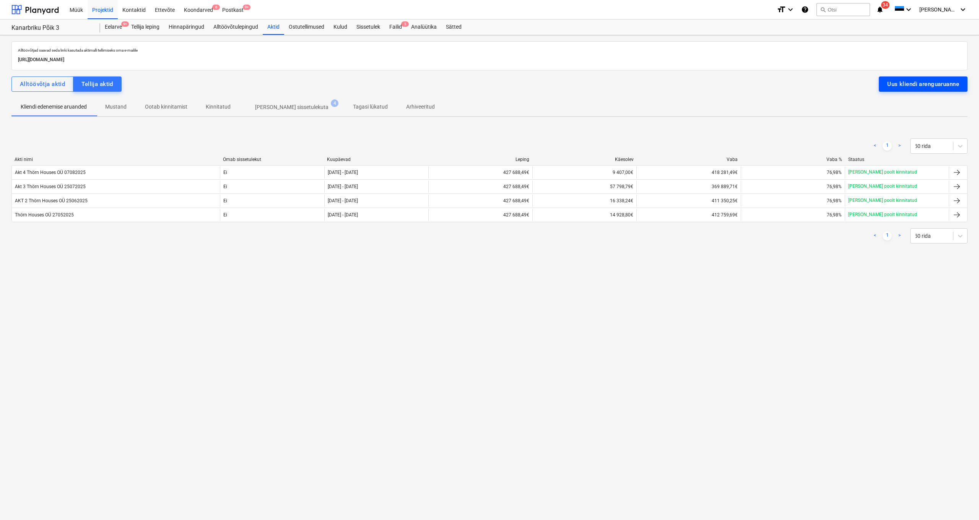
scroll to position [0, 0]
click at [912, 88] on div "Uus kliendi arenguaruanne" at bounding box center [923, 84] width 72 height 10
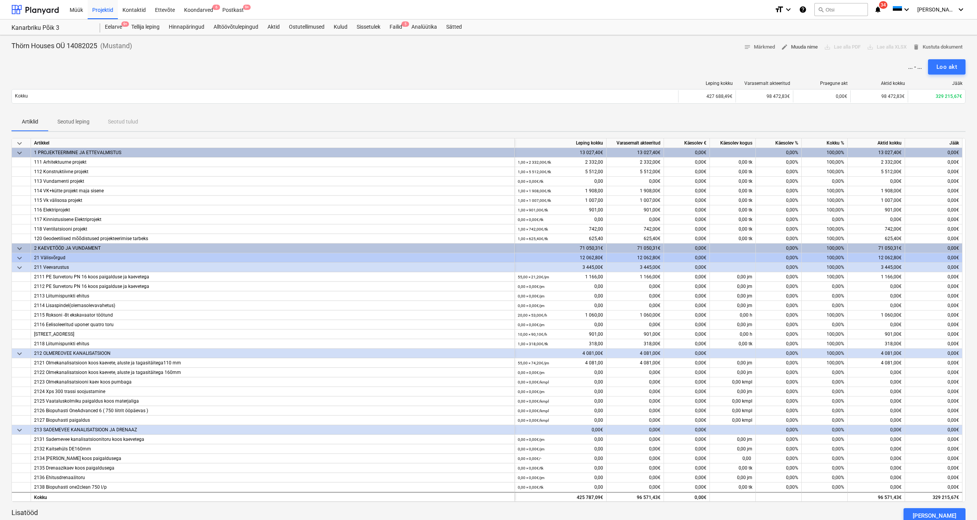
click at [810, 47] on span "edit Muuda nime" at bounding box center [799, 47] width 37 height 9
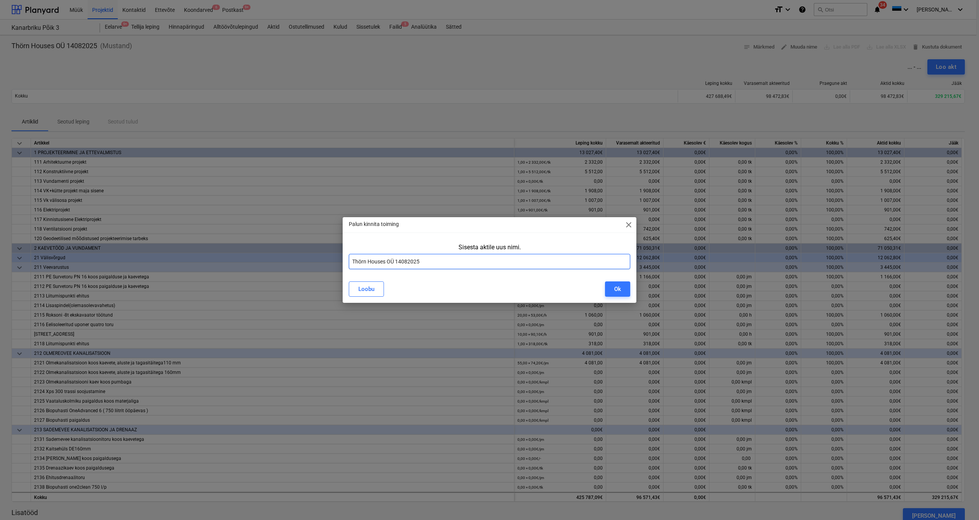
click at [353, 262] on input "Thörn Houses OÜ 14082025" at bounding box center [490, 261] width 282 height 15
type input "Akt5 Thörn Houses OÜ 14082025"
click at [614, 290] on button "Ok" at bounding box center [617, 289] width 25 height 15
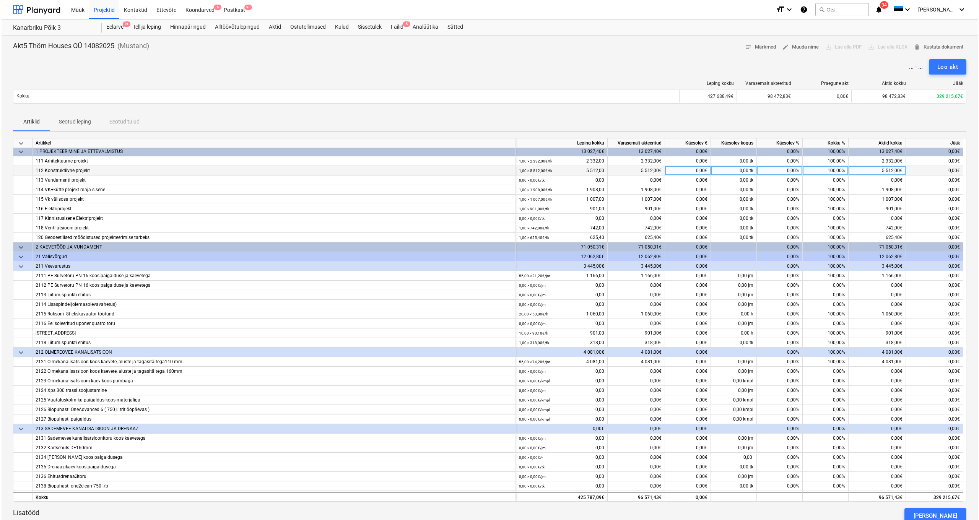
scroll to position [0, 0]
click at [21, 144] on span "keyboard_arrow_down" at bounding box center [19, 143] width 9 height 9
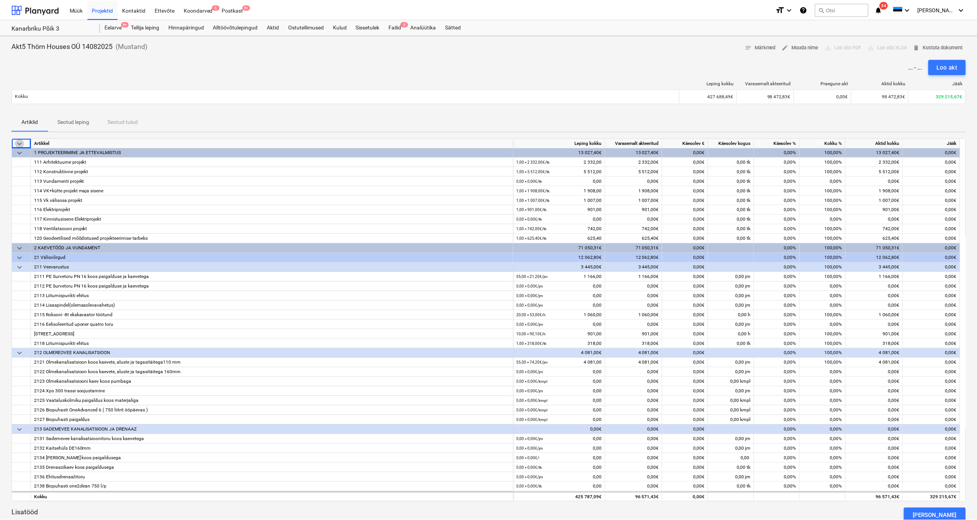
scroll to position [0, 0]
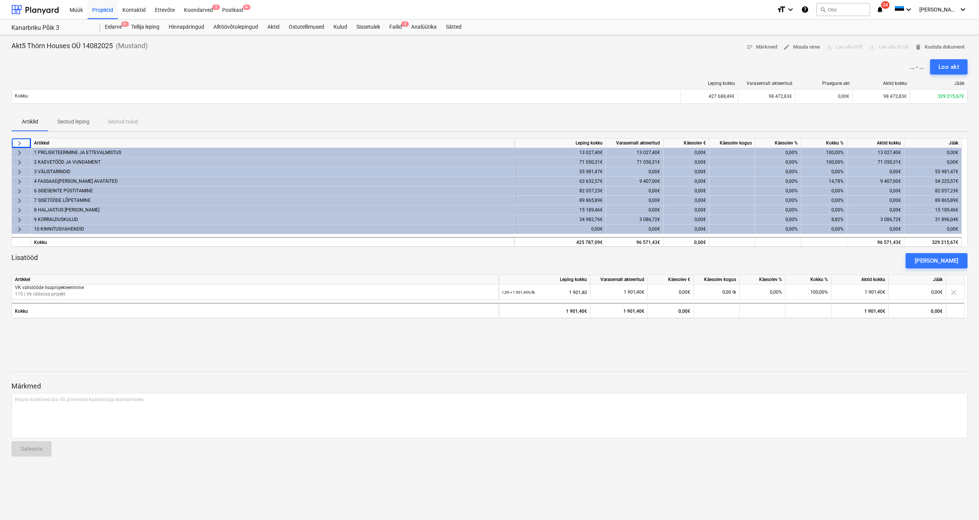
click at [18, 169] on span "keyboard_arrow_right" at bounding box center [19, 172] width 9 height 9
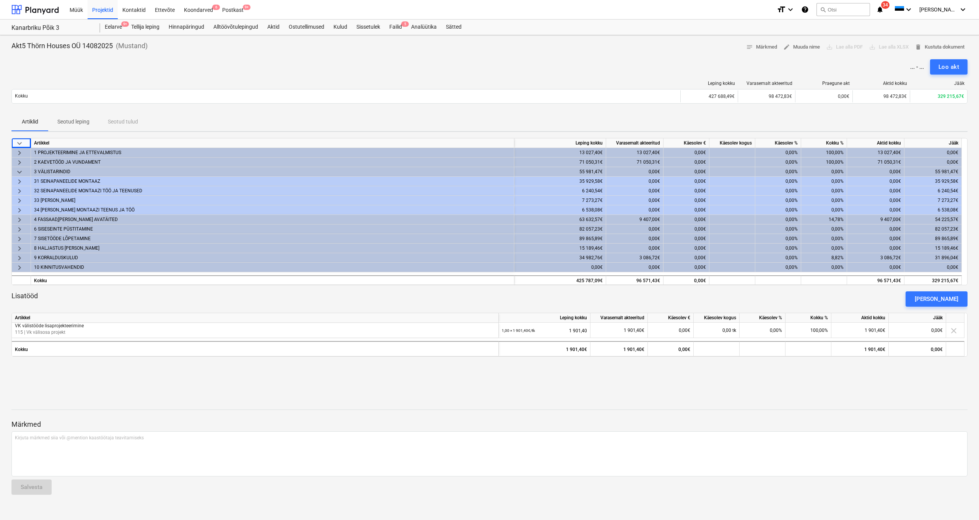
click at [21, 181] on span "keyboard_arrow_right" at bounding box center [19, 181] width 9 height 9
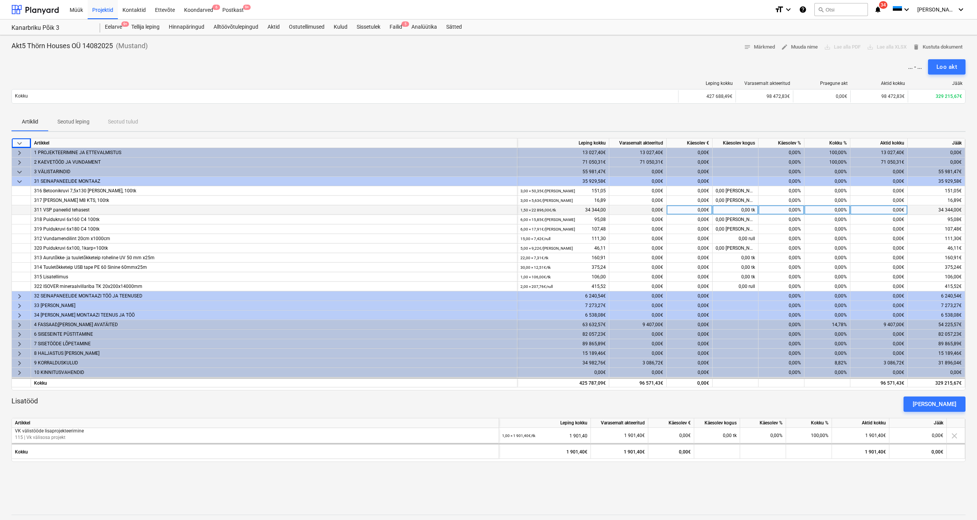
click at [789, 211] on div "0,00%" at bounding box center [781, 210] width 46 height 10
type input "100"
click at [764, 119] on div "Artiklid Seotud leping Seotud tulud" at bounding box center [488, 122] width 954 height 18
click at [952, 70] on div "Loo akt" at bounding box center [946, 67] width 21 height 10
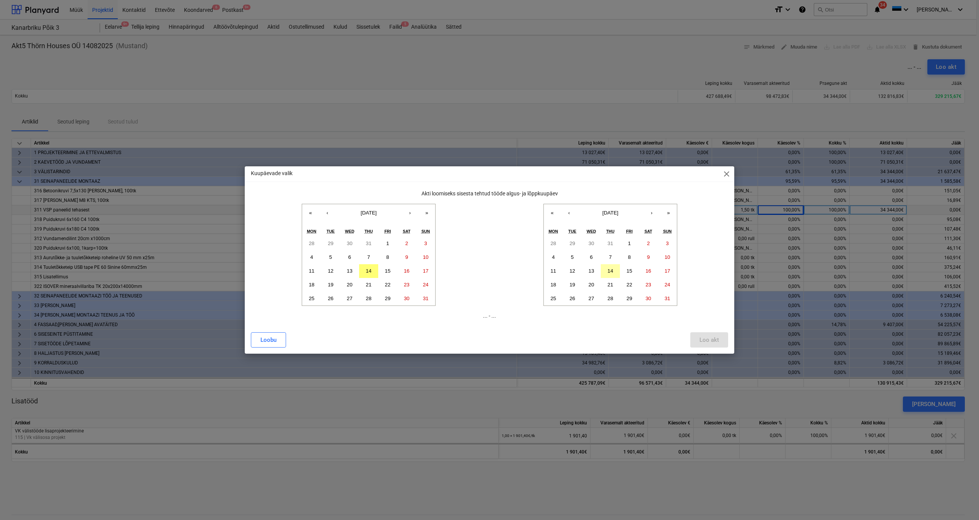
click at [611, 270] on abbr "14" at bounding box center [611, 271] width 6 height 6
click at [551, 244] on abbr "28" at bounding box center [553, 244] width 6 height 6
click at [654, 214] on button "›" at bounding box center [651, 212] width 17 height 17
click at [613, 271] on button "14" at bounding box center [610, 271] width 19 height 14
click at [309, 244] on abbr "28" at bounding box center [312, 244] width 6 height 6
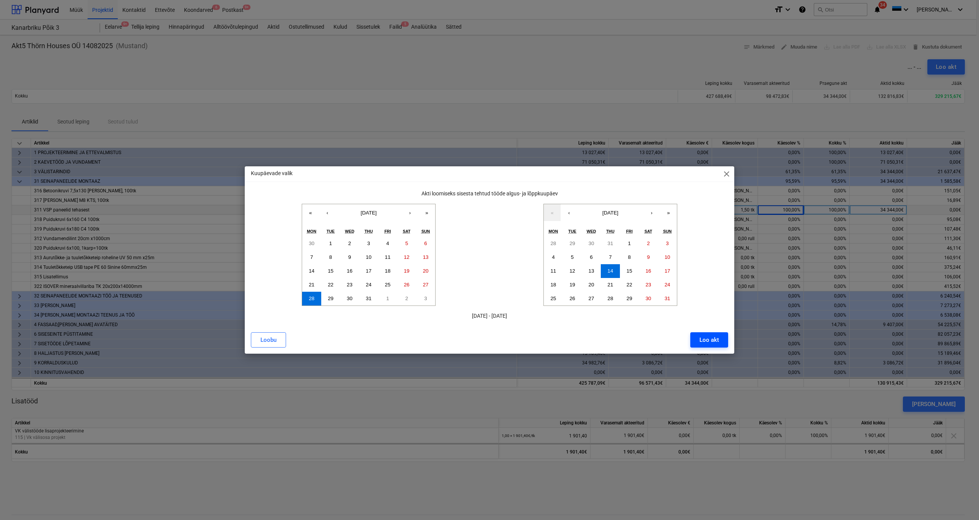
click at [713, 341] on div "Loo akt" at bounding box center [710, 340] width 20 height 10
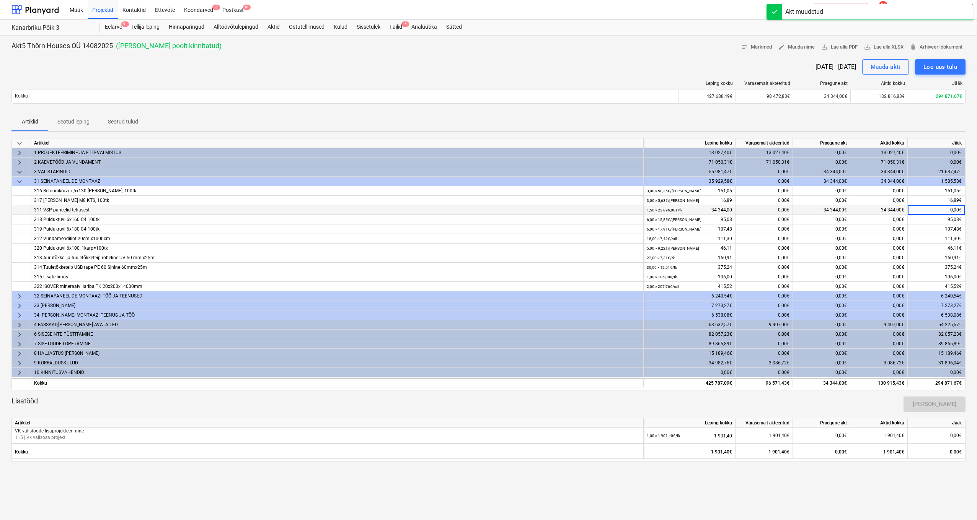
scroll to position [1, 0]
click at [841, 48] on span "save_alt Lae alla PDF" at bounding box center [839, 46] width 37 height 9
click at [19, 182] on span "keyboard_arrow_down" at bounding box center [19, 180] width 9 height 9
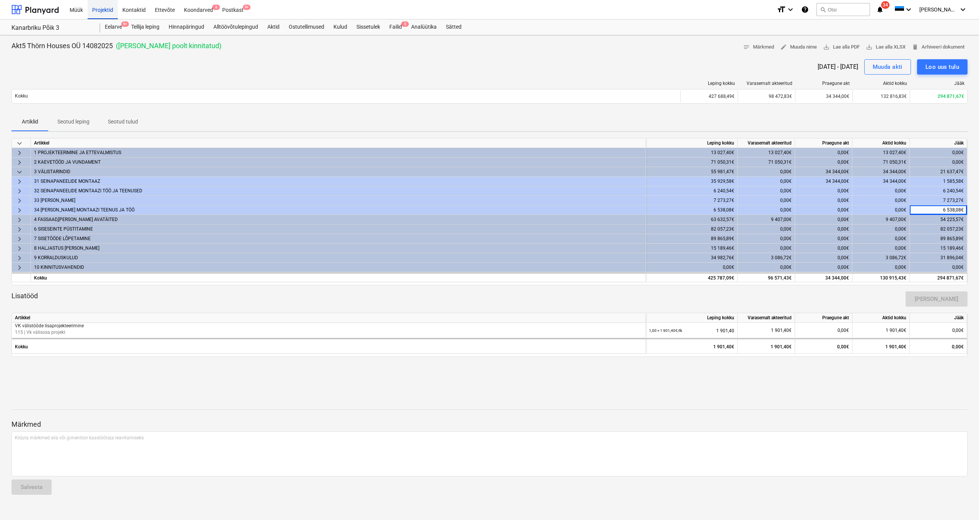
click at [102, 9] on div "Projektid" at bounding box center [103, 10] width 30 height 20
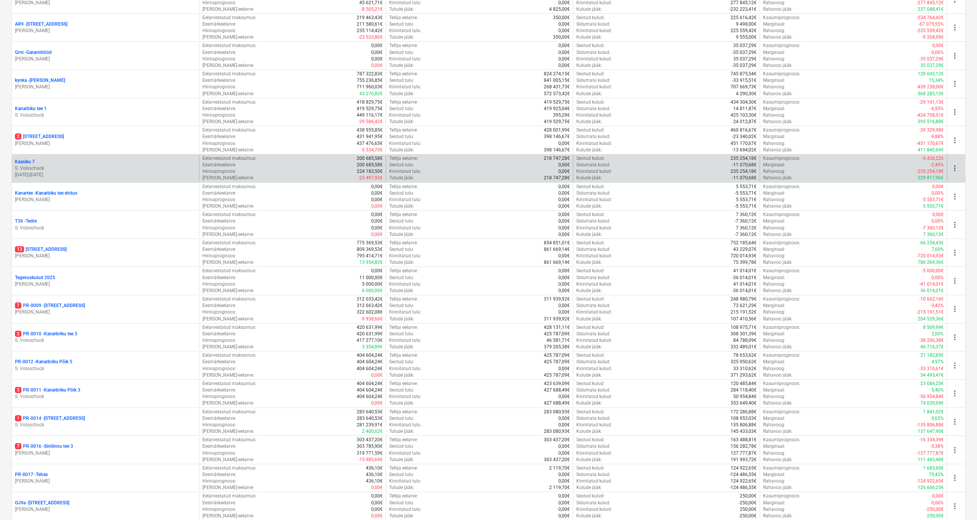
scroll to position [249, 0]
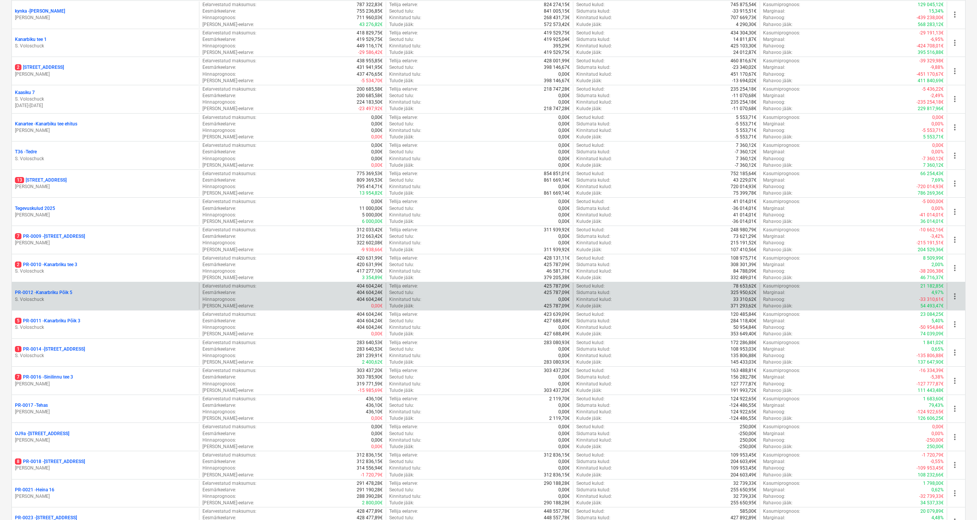
click at [56, 296] on p "S. Voloschuck" at bounding box center [105, 299] width 181 height 7
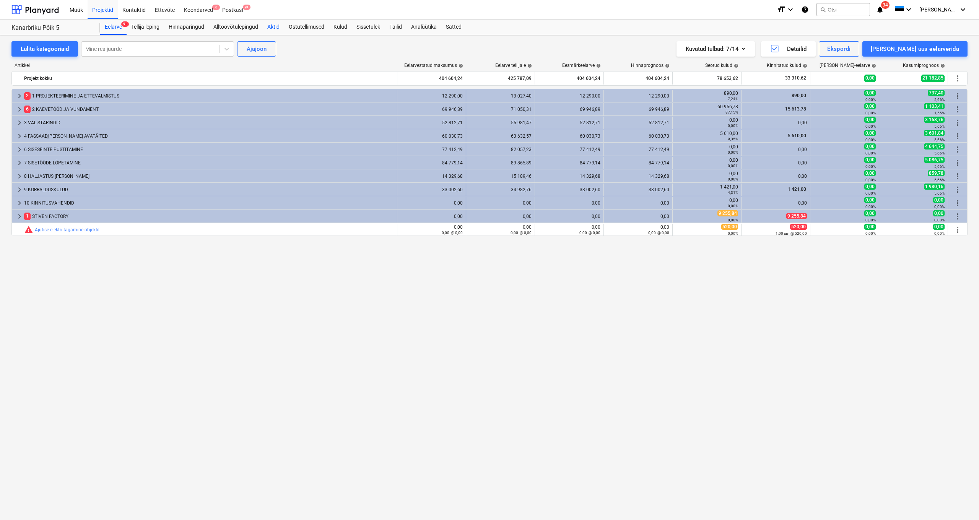
click at [268, 26] on div "Aktid" at bounding box center [273, 27] width 21 height 15
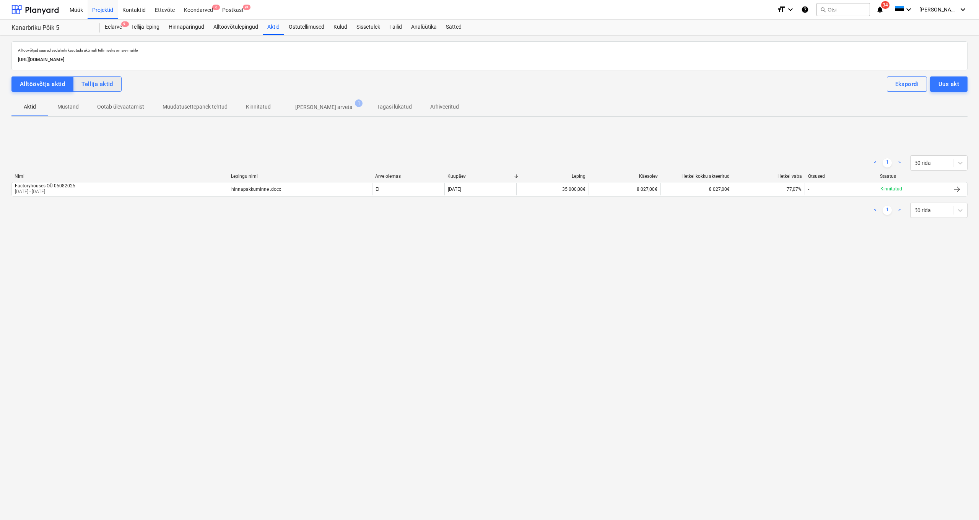
click at [115, 84] on button "Tellija aktid" at bounding box center [97, 84] width 49 height 15
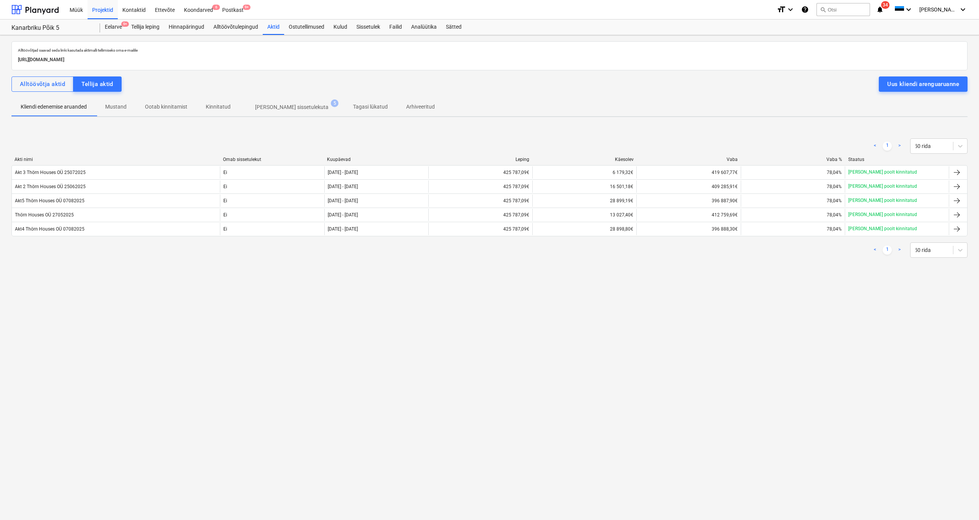
click at [910, 85] on div "Uus kliendi arenguaruanne" at bounding box center [923, 84] width 72 height 10
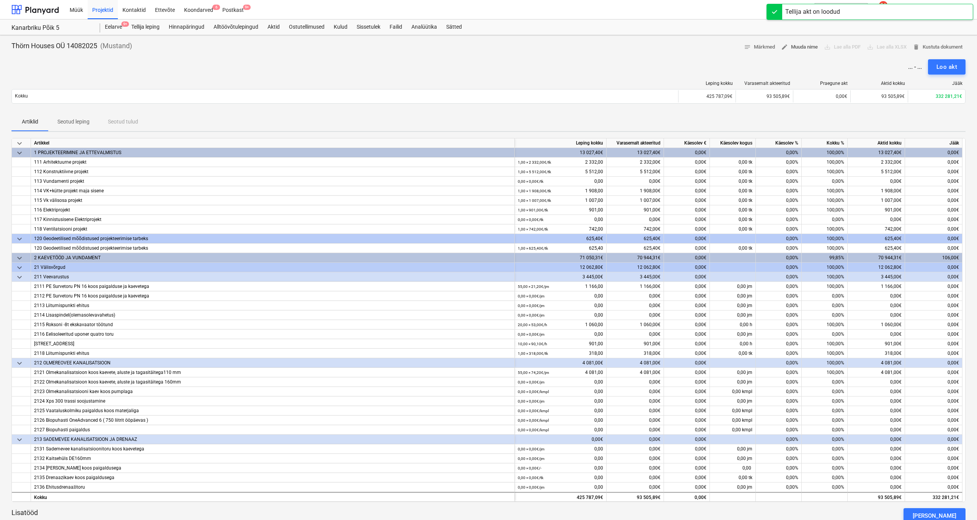
click at [781, 47] on span "edit" at bounding box center [784, 47] width 7 height 7
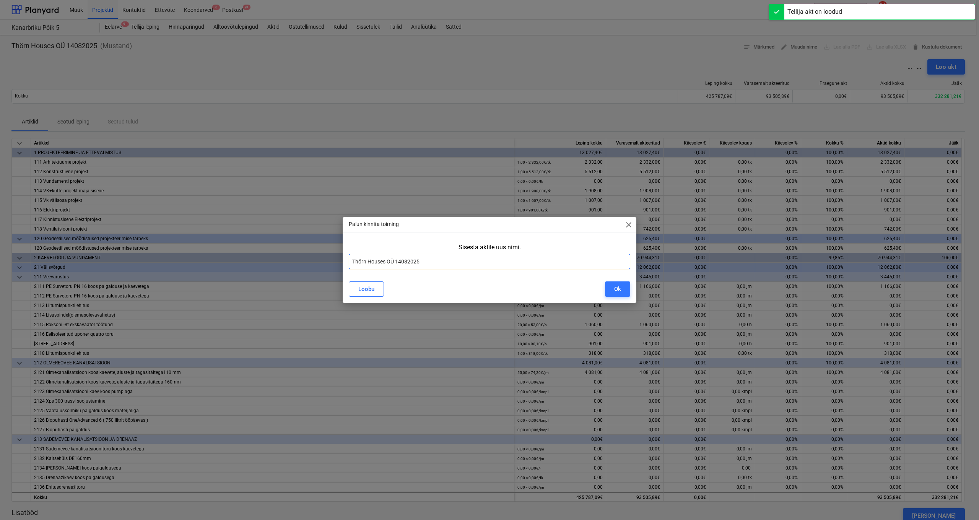
click at [353, 261] on input "Thörn Houses OÜ 14082025" at bounding box center [490, 261] width 282 height 15
type input "Akt6 Thörn Houses OÜ 14082025"
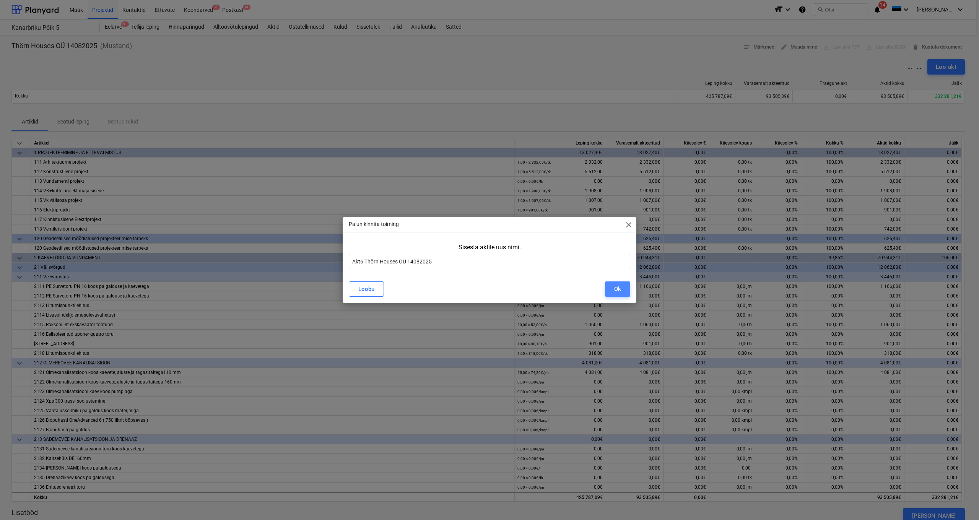
click at [617, 290] on div "Ok" at bounding box center [617, 289] width 7 height 10
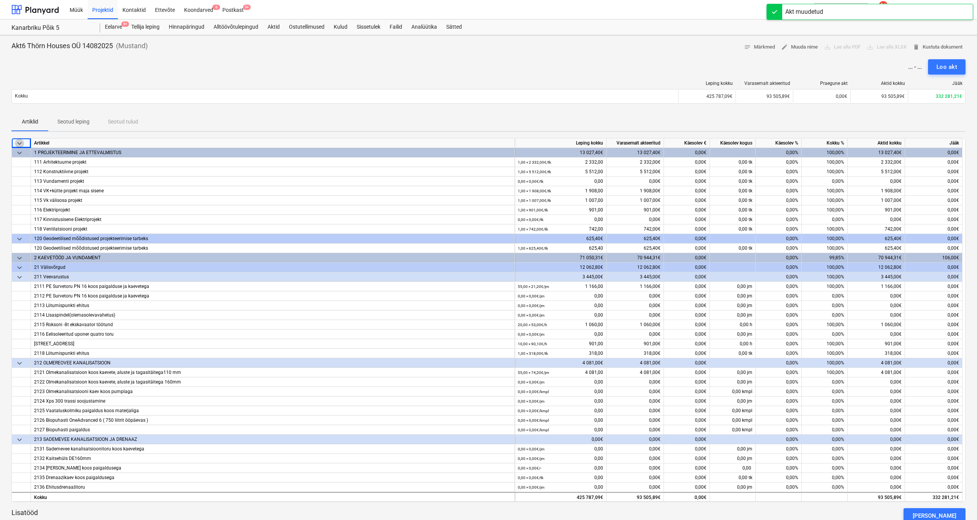
click at [15, 142] on span "keyboard_arrow_down" at bounding box center [19, 143] width 9 height 9
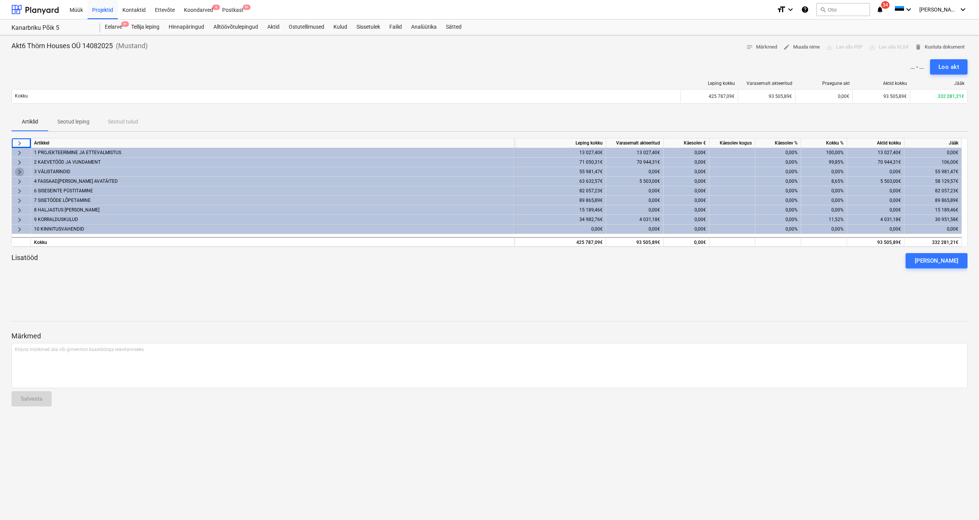
click at [17, 170] on span "keyboard_arrow_right" at bounding box center [19, 172] width 9 height 9
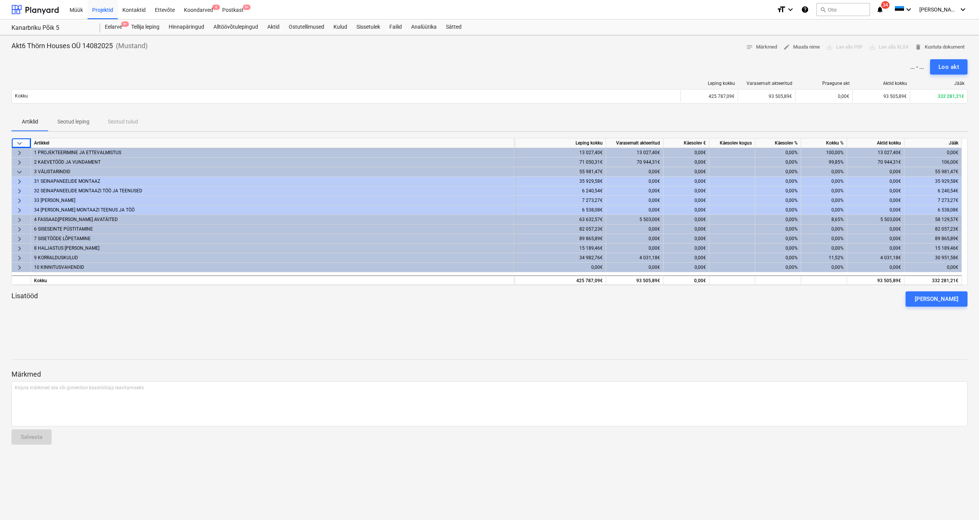
click at [63, 182] on div "31 SEINAPANEELIDE MONTAAZ" at bounding box center [272, 181] width 477 height 9
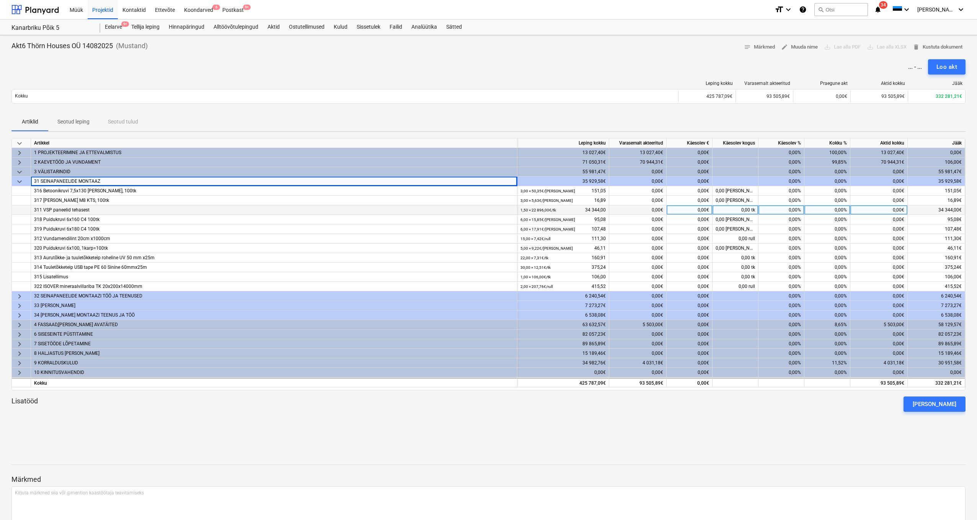
click at [659, 211] on div "0,00€" at bounding box center [637, 210] width 57 height 10
click at [694, 209] on div "0,00€" at bounding box center [689, 210] width 46 height 10
type input "100"
click at [797, 437] on div at bounding box center [488, 445] width 954 height 18
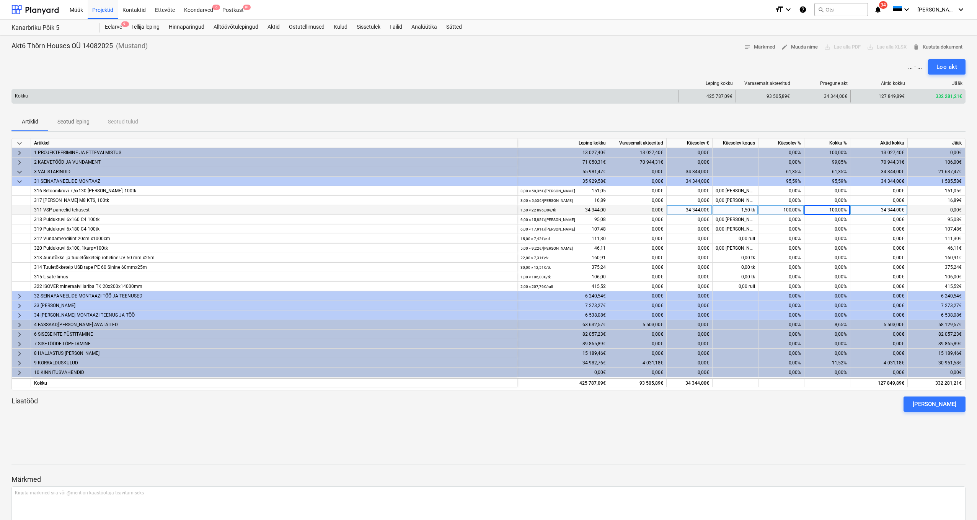
click at [844, 102] on div "34 344,00€" at bounding box center [821, 96] width 57 height 12
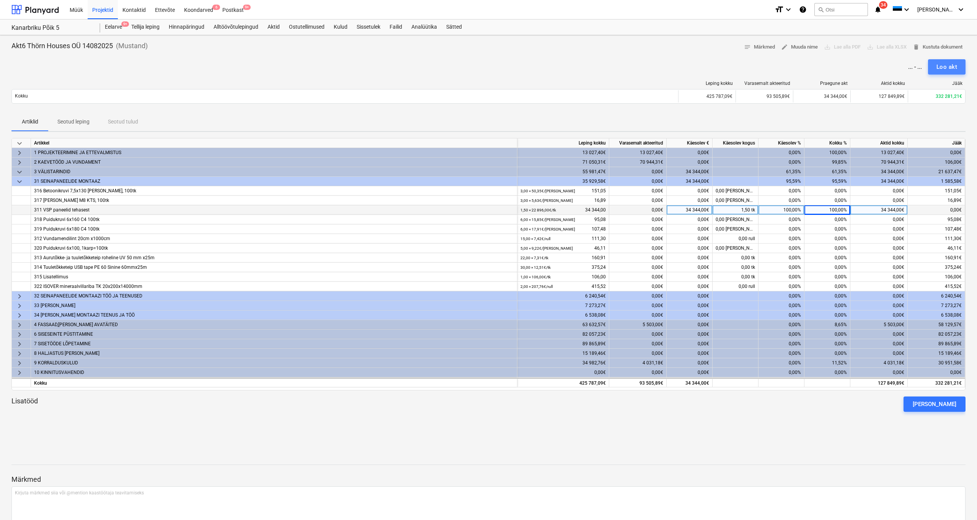
click at [946, 63] on div "Loo akt" at bounding box center [946, 67] width 21 height 10
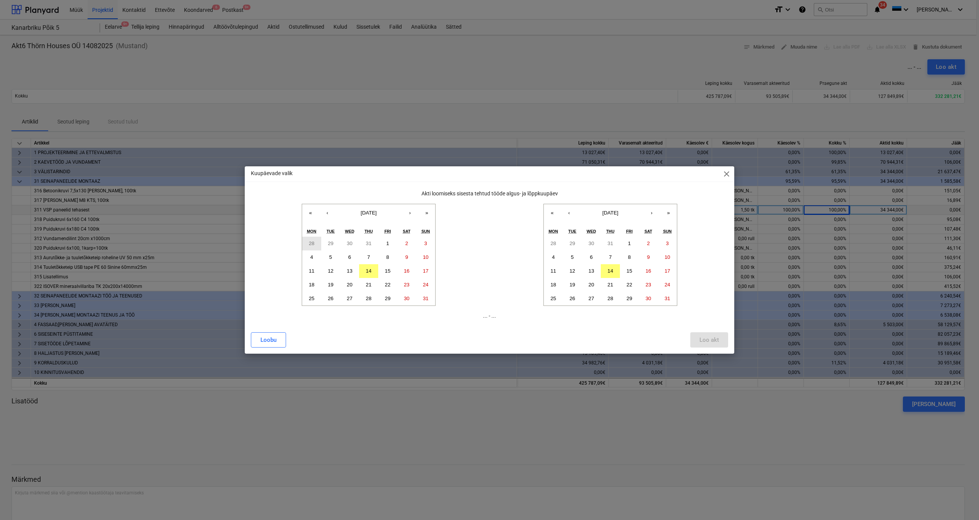
click at [311, 244] on abbr "28" at bounding box center [312, 244] width 6 height 6
click at [614, 274] on button "14" at bounding box center [610, 271] width 19 height 14
click at [717, 340] on div "Loo akt" at bounding box center [710, 340] width 20 height 10
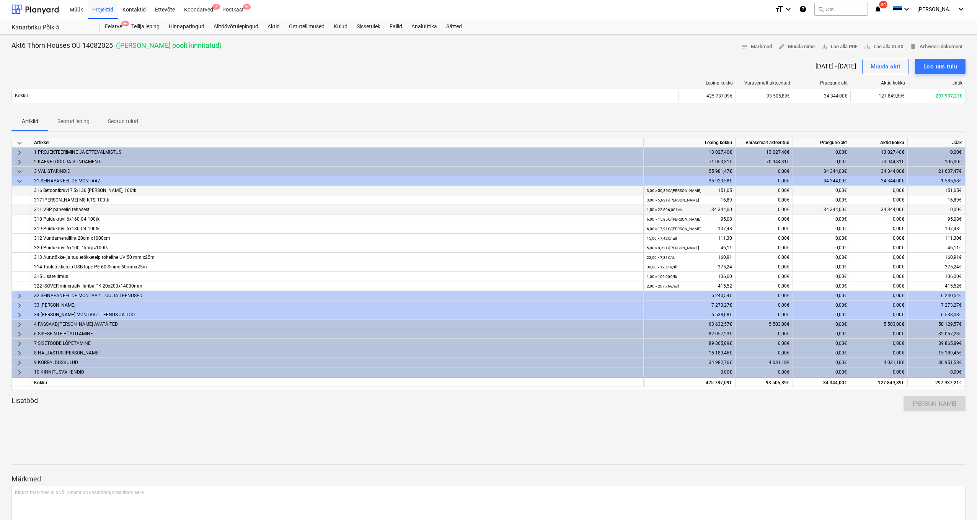
scroll to position [1, 0]
click at [19, 182] on span "keyboard_arrow_down" at bounding box center [19, 180] width 9 height 9
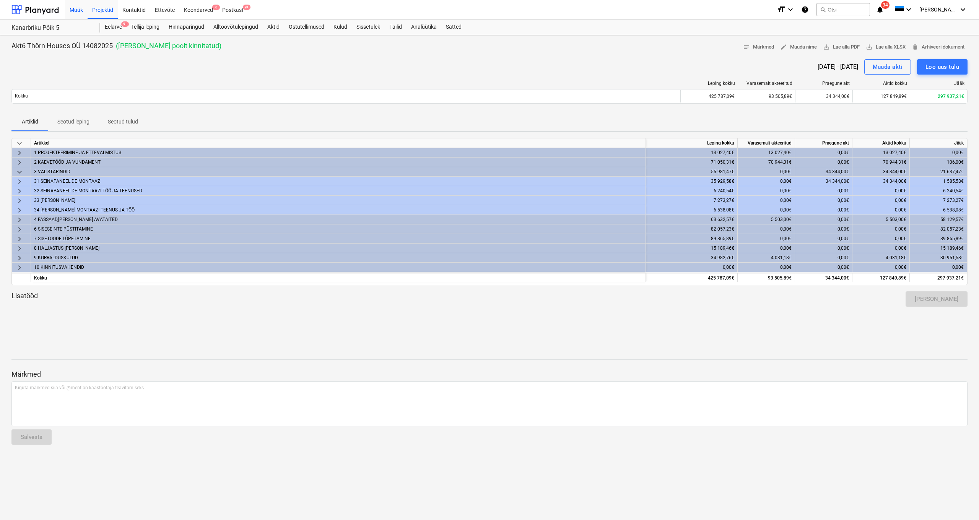
click at [81, 5] on div "Müük" at bounding box center [76, 10] width 23 height 20
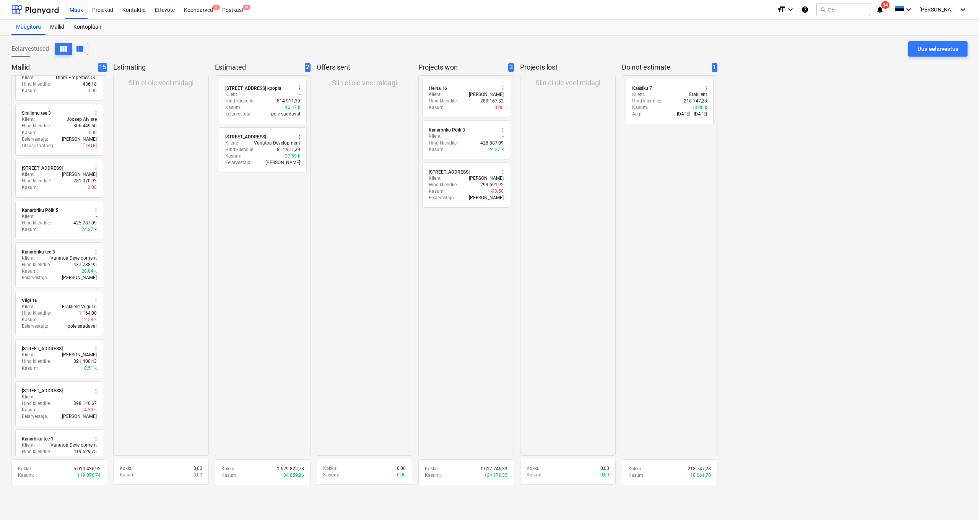
scroll to position [315, 0]
click at [34, 311] on p "Hind kliendile :" at bounding box center [36, 312] width 29 height 7
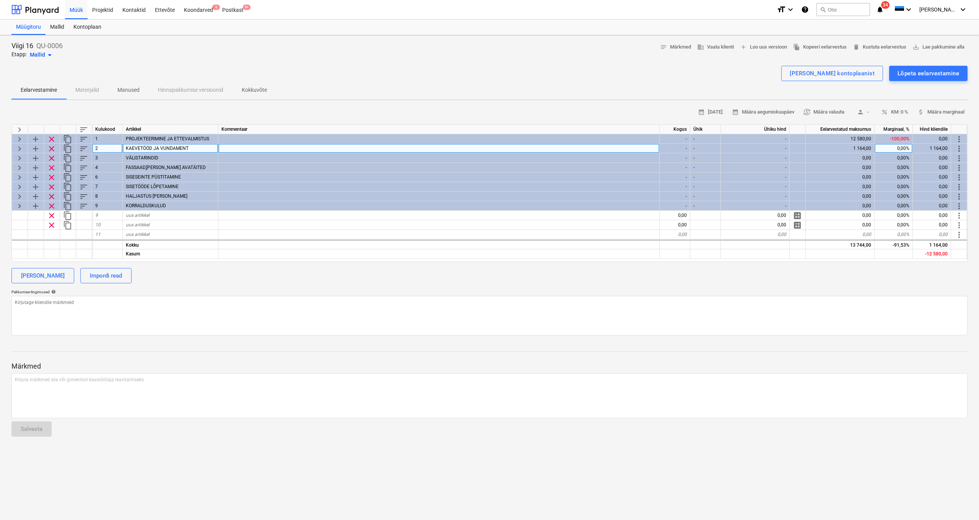
scroll to position [2, 0]
click at [16, 147] on span "keyboard_arrow_right" at bounding box center [19, 148] width 9 height 9
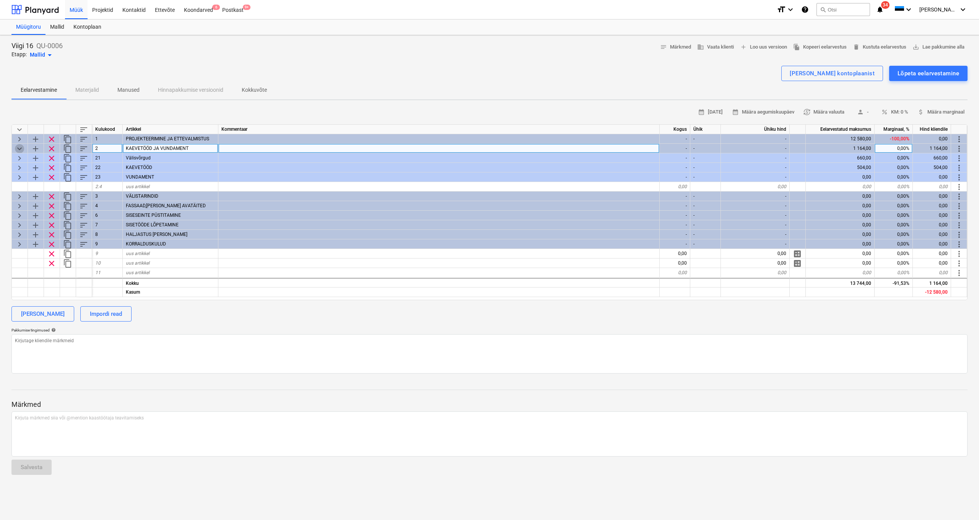
click at [17, 147] on span "keyboard_arrow_down" at bounding box center [19, 148] width 9 height 9
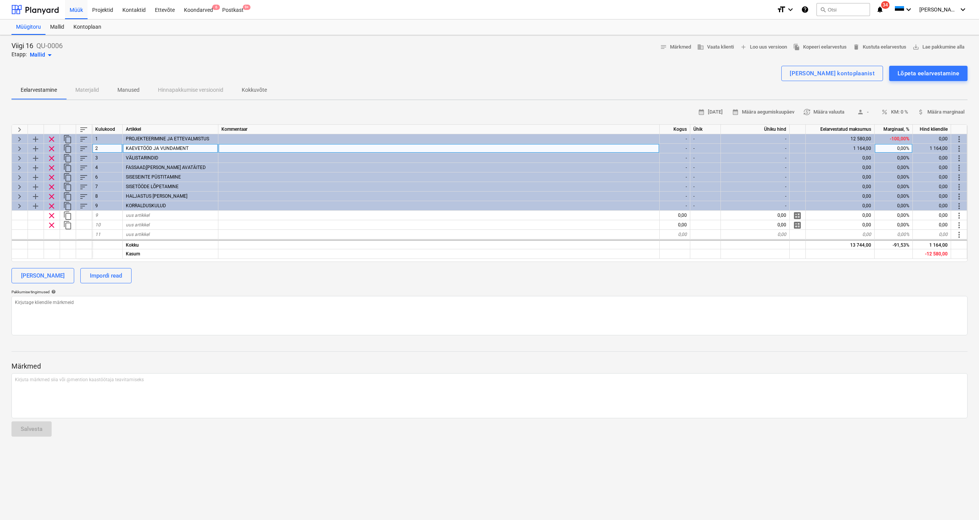
click at [17, 147] on span "keyboard_arrow_right" at bounding box center [19, 148] width 9 height 9
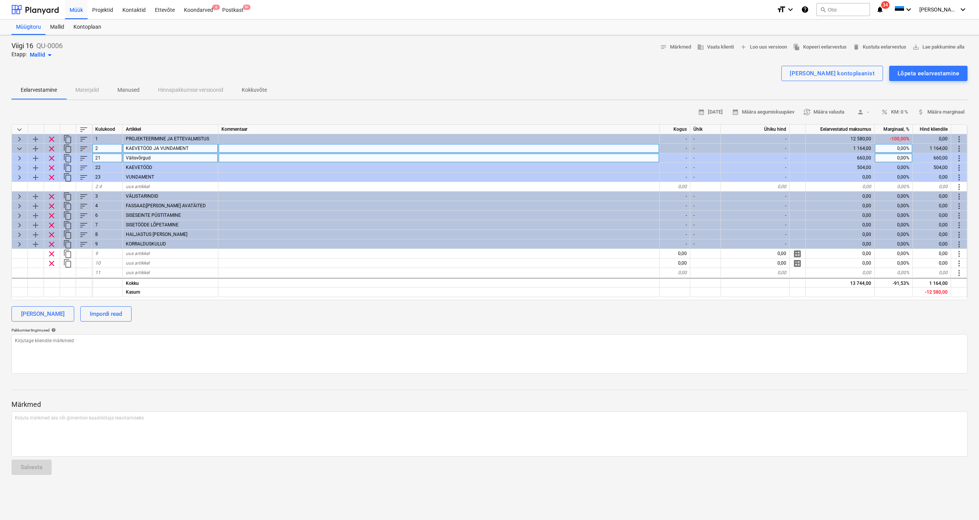
click at [17, 154] on span "keyboard_arrow_right" at bounding box center [19, 158] width 9 height 9
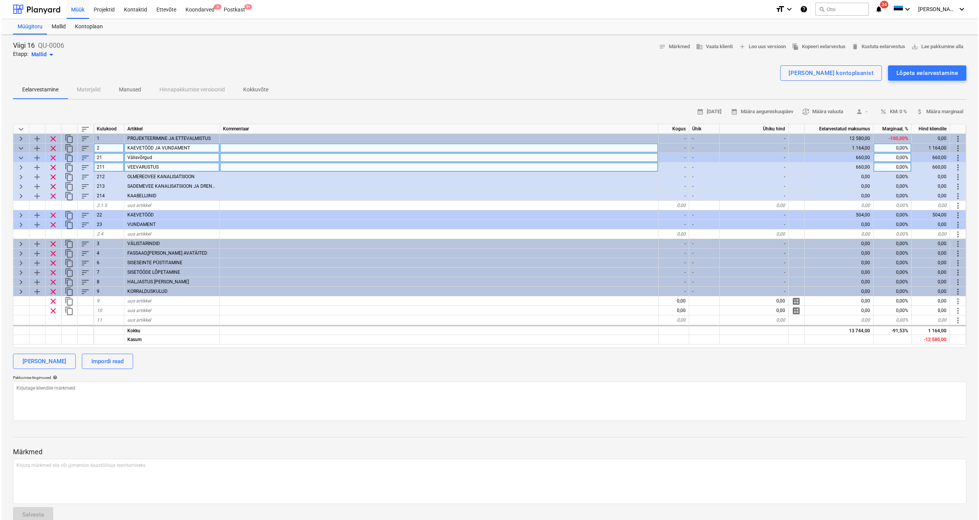
scroll to position [0, 0]
click at [17, 163] on span "keyboard_arrow_right" at bounding box center [19, 167] width 9 height 9
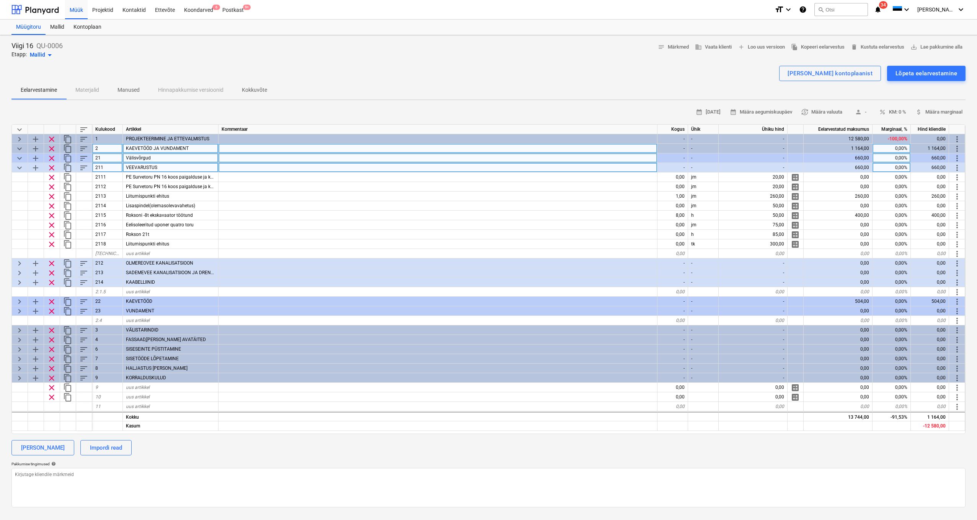
click at [23, 164] on span "keyboard_arrow_down" at bounding box center [19, 167] width 9 height 9
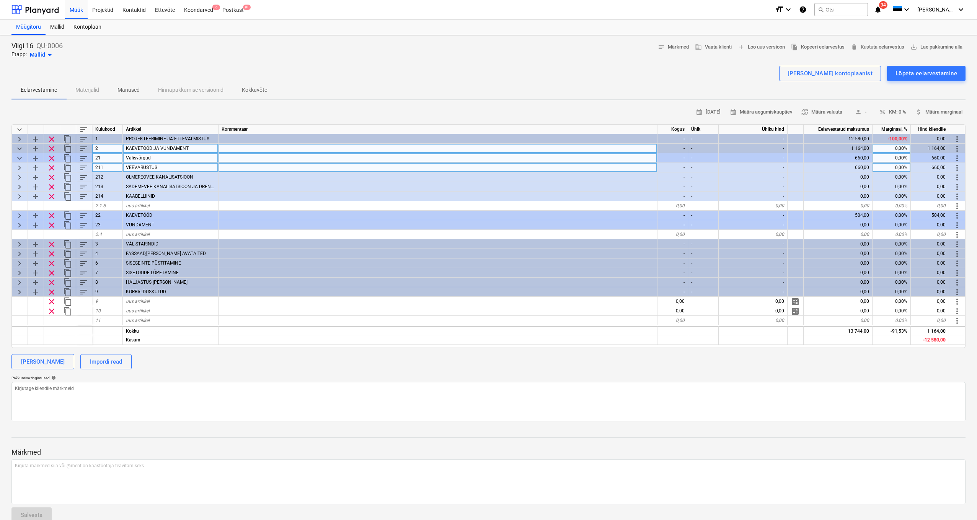
click at [20, 151] on span "keyboard_arrow_down" at bounding box center [19, 148] width 9 height 9
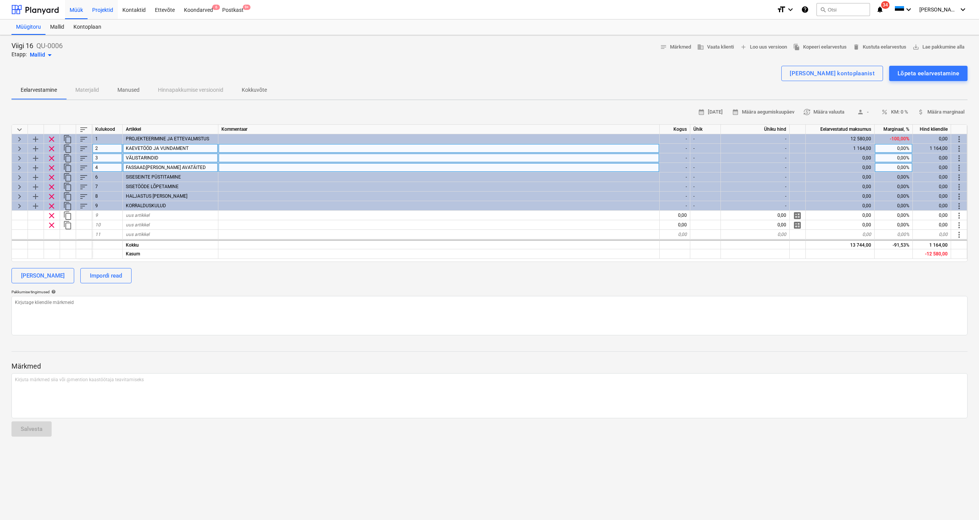
click at [112, 10] on div "Projektid" at bounding box center [103, 10] width 30 height 20
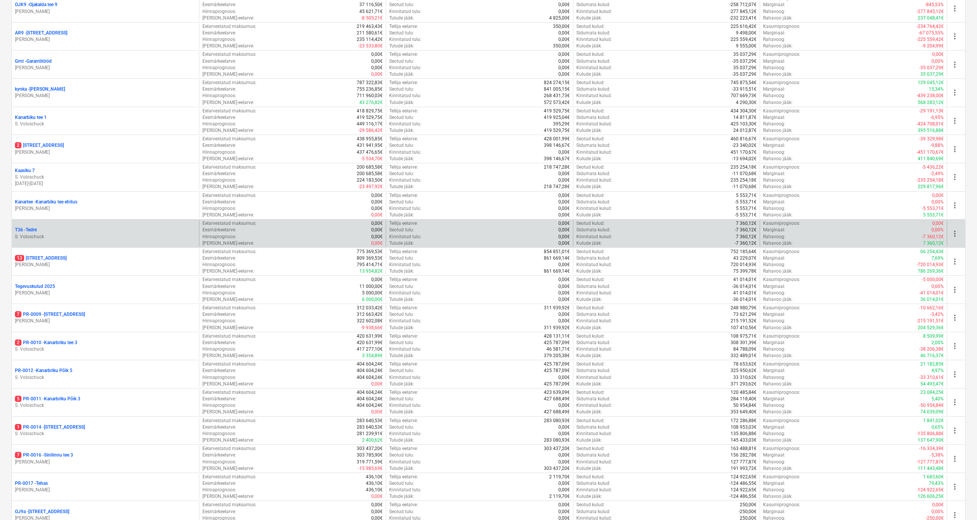
scroll to position [205, 0]
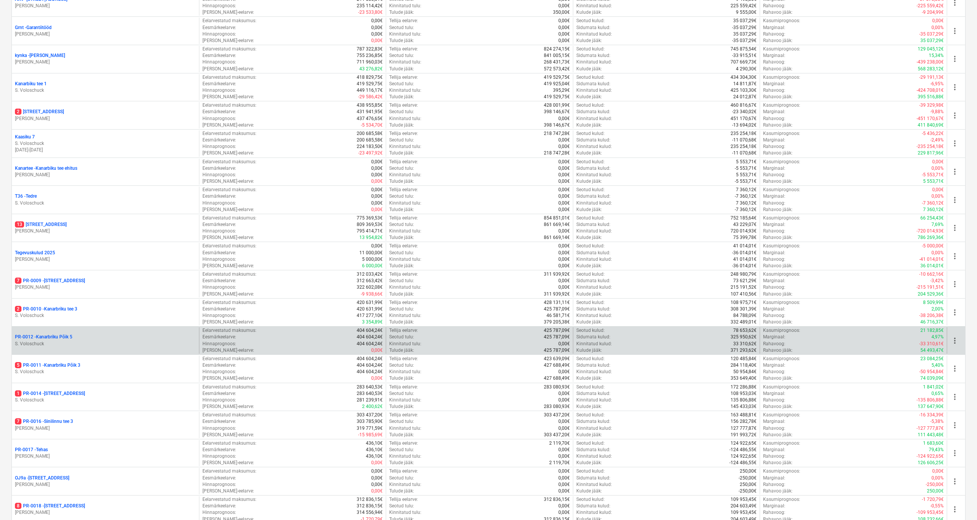
click at [69, 336] on p "PR-0012 - Kanarbriku Põik 5" at bounding box center [43, 337] width 57 height 7
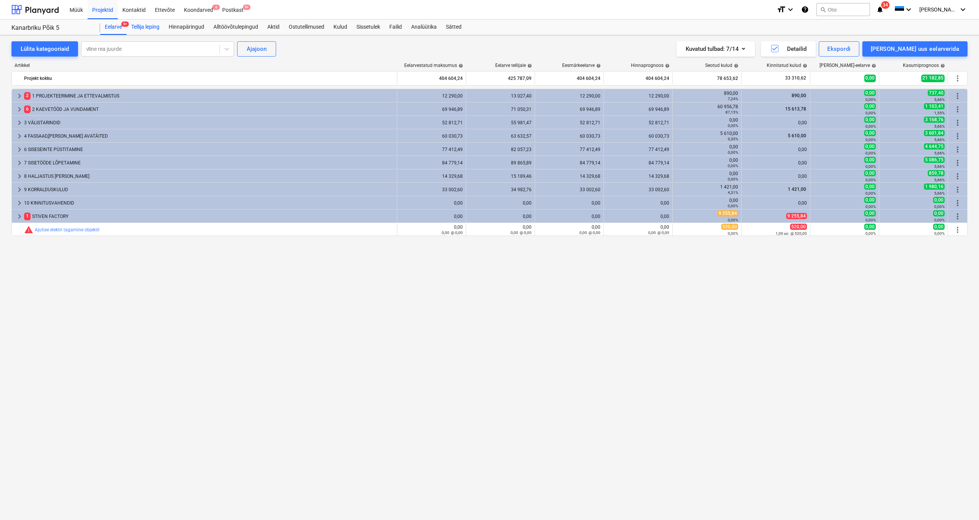
click at [164, 28] on div "Tellija leping" at bounding box center [145, 27] width 37 height 15
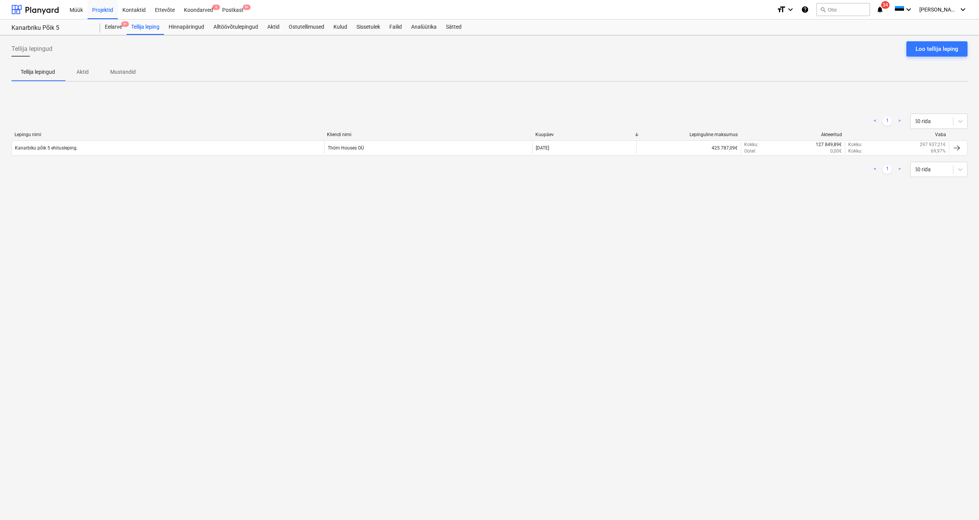
click at [89, 75] on p "Aktid" at bounding box center [82, 72] width 18 height 8
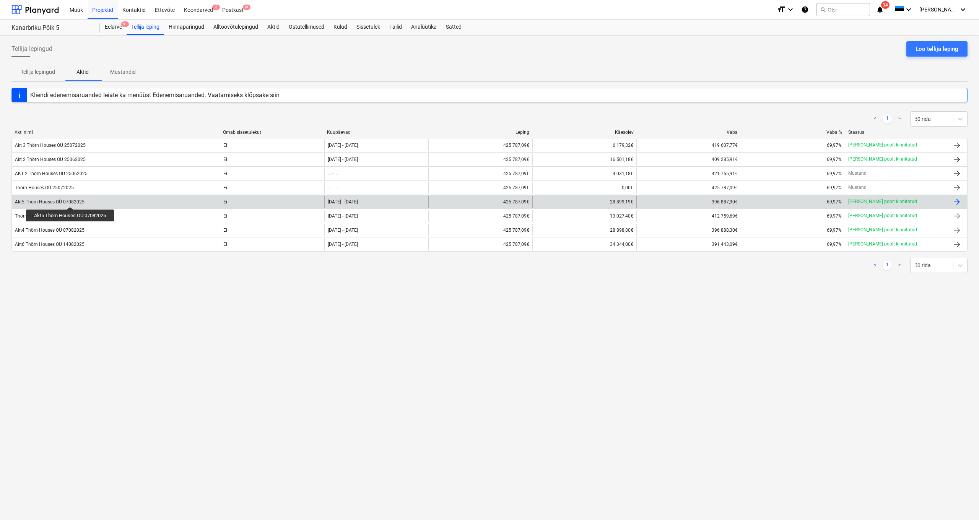
click at [71, 200] on div "Akt5 Thörn Houses OÜ 07082025" at bounding box center [50, 201] width 70 height 5
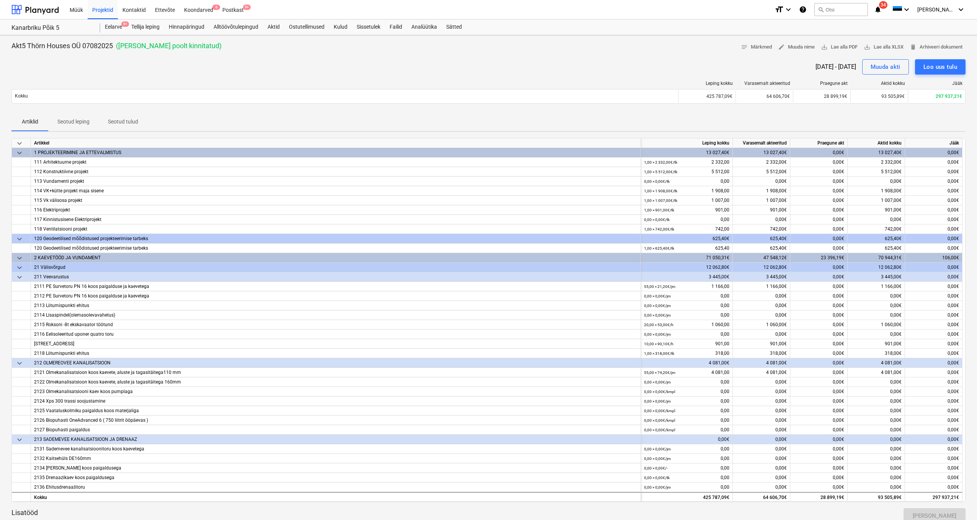
click at [21, 142] on span "keyboard_arrow_down" at bounding box center [19, 143] width 9 height 9
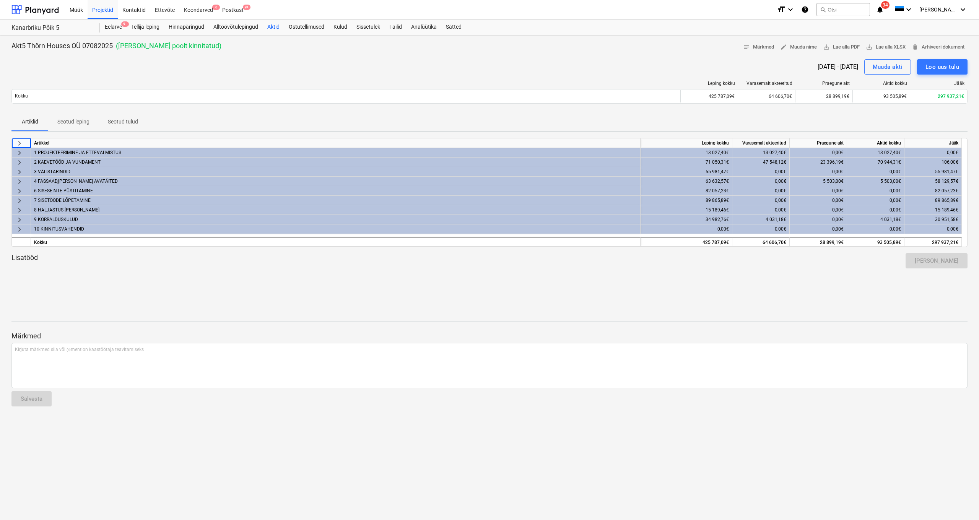
click at [272, 27] on div "Aktid" at bounding box center [273, 27] width 21 height 15
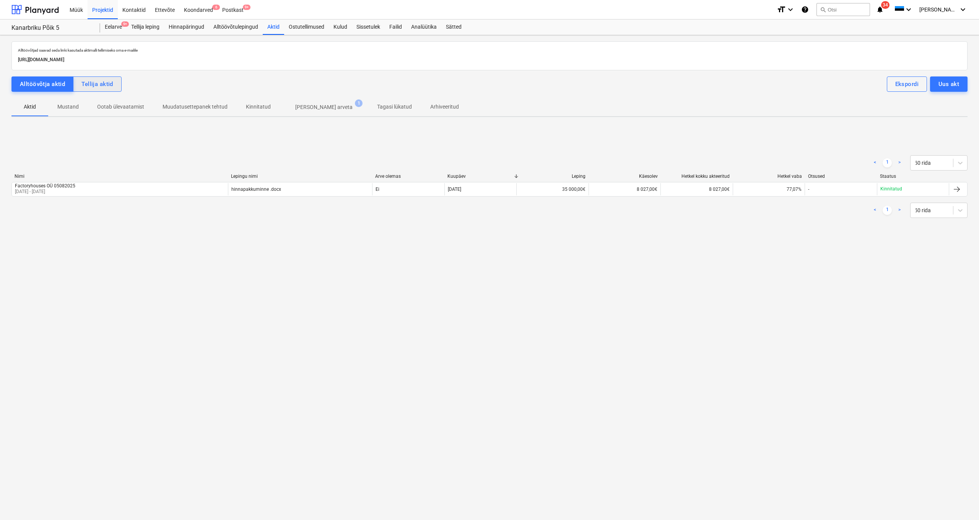
click at [106, 88] on div "Tellija aktid" at bounding box center [97, 84] width 32 height 10
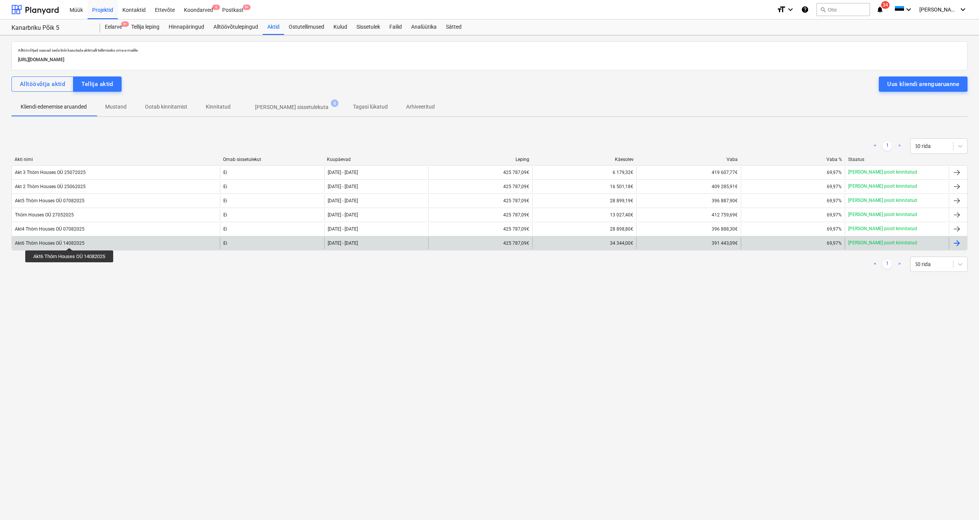
click at [70, 241] on div "Akt6 Thörn Houses OÜ 14082025" at bounding box center [50, 243] width 70 height 5
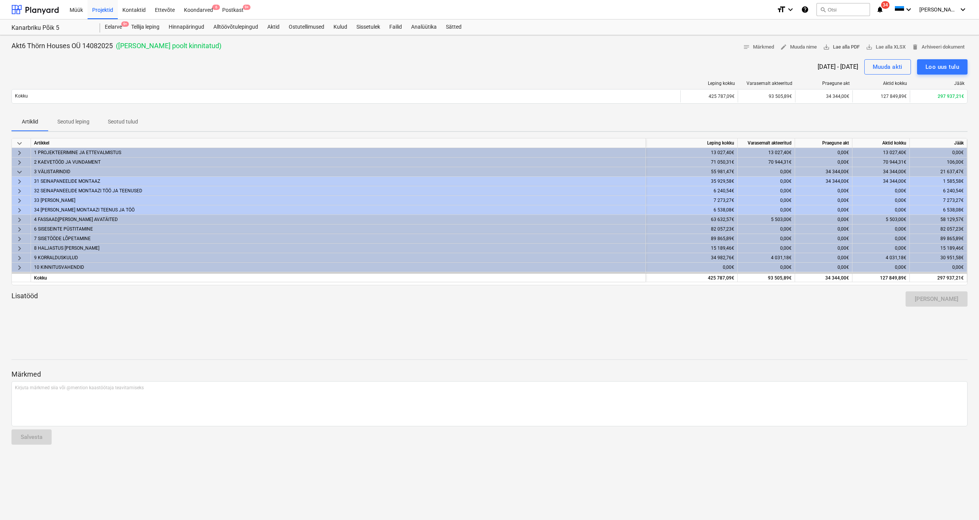
click at [836, 46] on span "save_alt Lae alla PDF" at bounding box center [841, 47] width 37 height 9
click at [264, 24] on div "Aktid" at bounding box center [273, 27] width 21 height 15
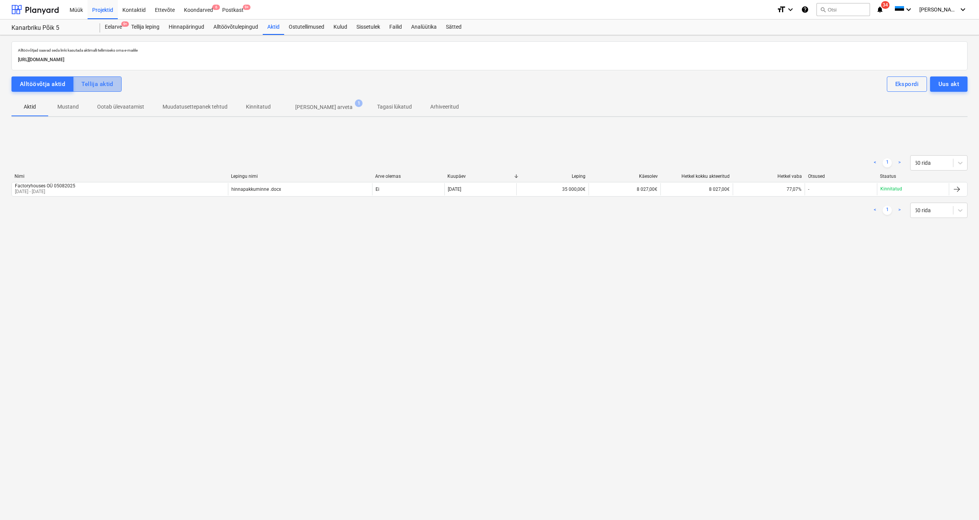
click at [90, 85] on div "Tellija aktid" at bounding box center [97, 84] width 32 height 10
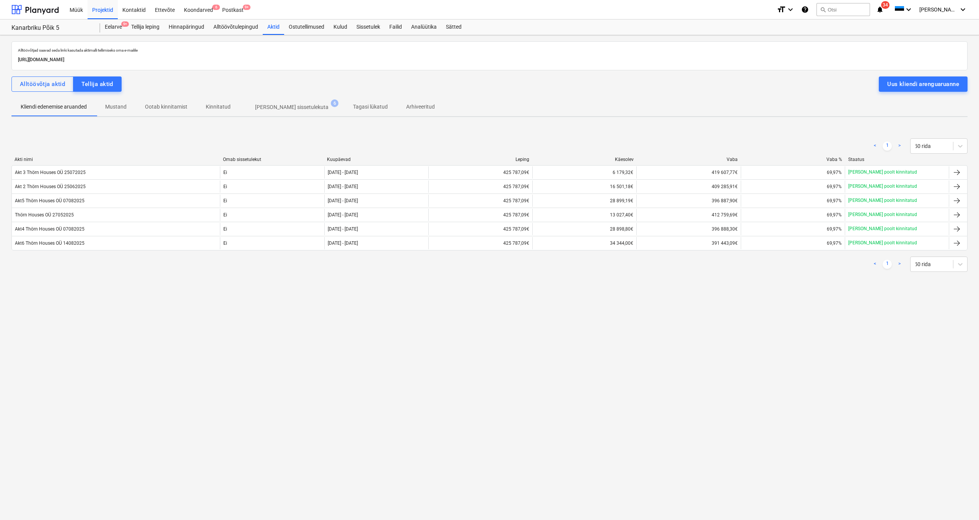
click at [668, 401] on div "Alltöövõtjad saavad seda linki kasutada aktimalli tellimiseks oma e-mailile [UR…" at bounding box center [489, 277] width 979 height 485
drag, startPoint x: 746, startPoint y: 274, endPoint x: 756, endPoint y: 271, distance: 10.3
click at [747, 274] on div "< 1 > 50 rida" at bounding box center [489, 264] width 956 height 21
click at [700, 406] on div "Alltöövõtjad saavad seda linki kasutada aktimalli tellimiseks oma e-mailile [UR…" at bounding box center [489, 277] width 979 height 485
click at [81, 6] on div "Müük" at bounding box center [76, 10] width 23 height 20
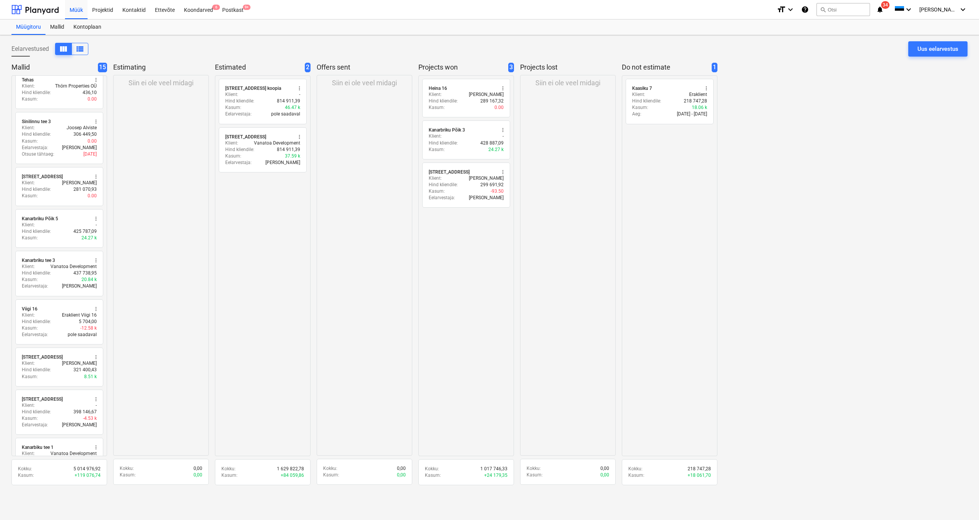
scroll to position [307, 0]
click at [58, 324] on div "Kasum : -12.58 k" at bounding box center [59, 327] width 75 height 7
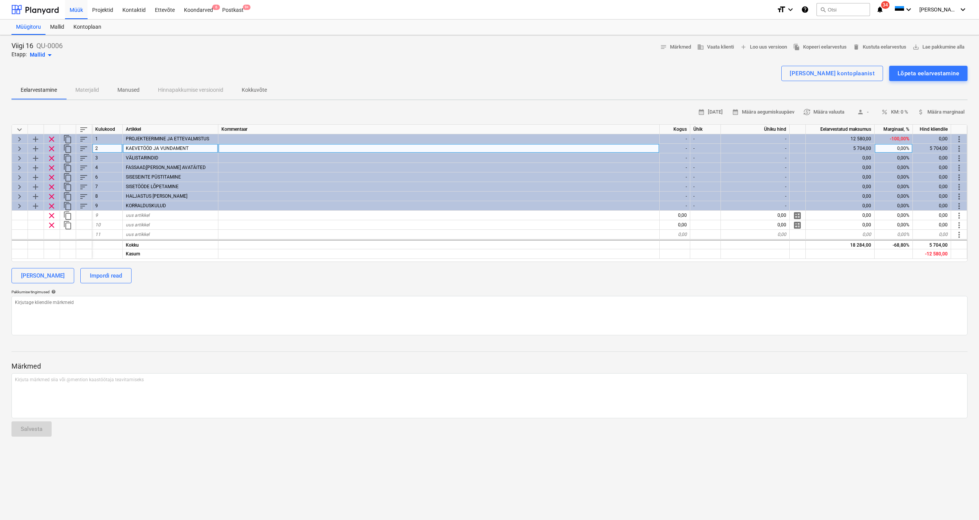
click at [16, 146] on span "keyboard_arrow_right" at bounding box center [19, 148] width 9 height 9
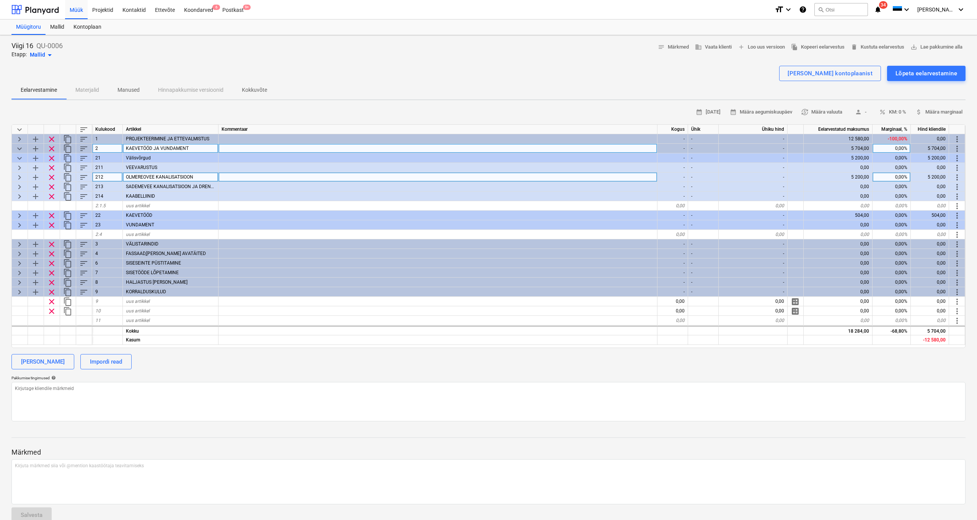
click at [18, 179] on span "keyboard_arrow_right" at bounding box center [19, 177] width 9 height 9
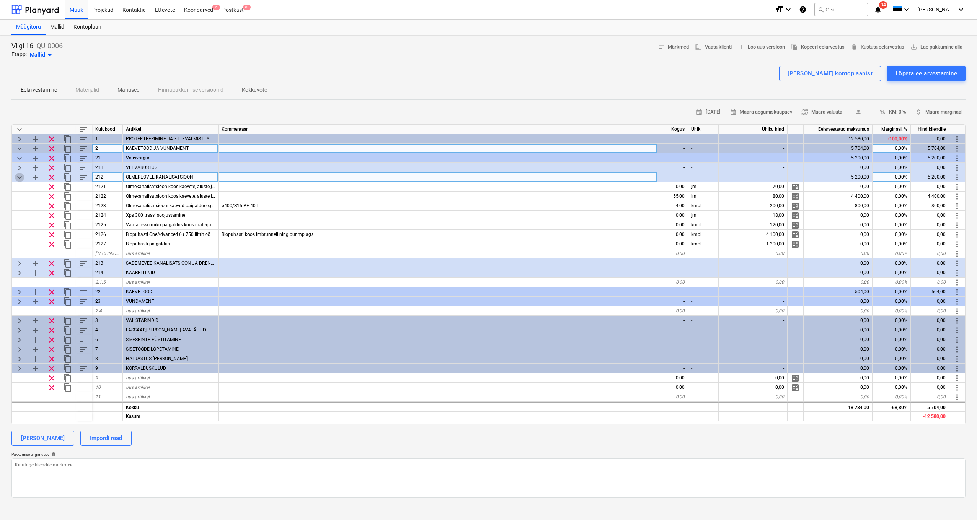
click at [20, 175] on span "keyboard_arrow_down" at bounding box center [19, 177] width 9 height 9
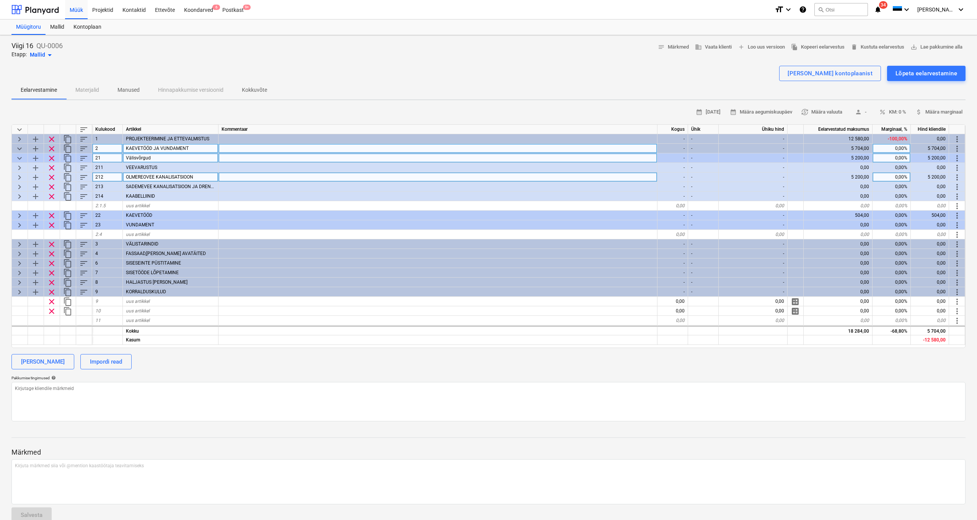
click at [18, 155] on span "keyboard_arrow_down" at bounding box center [19, 158] width 9 height 9
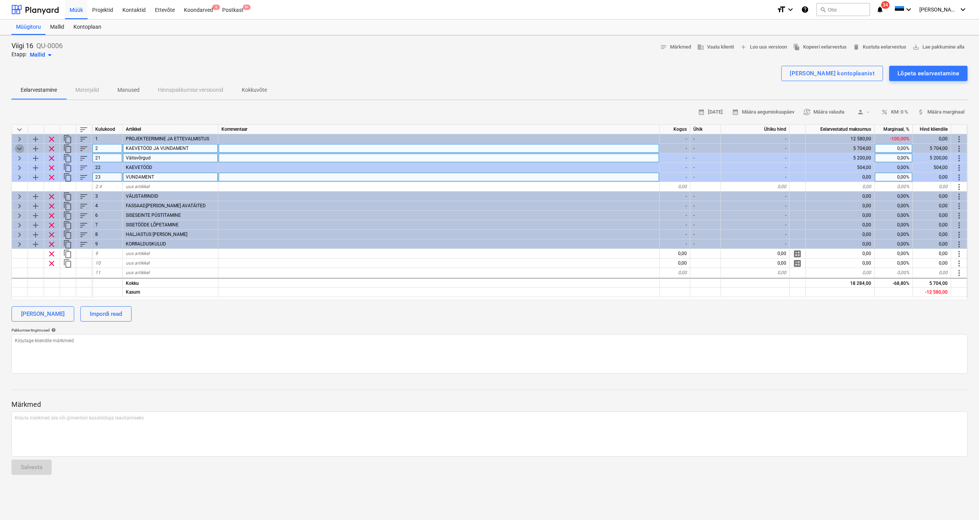
click at [21, 150] on span "keyboard_arrow_down" at bounding box center [19, 148] width 9 height 9
type textarea "x"
